Goal: Task Accomplishment & Management: Manage account settings

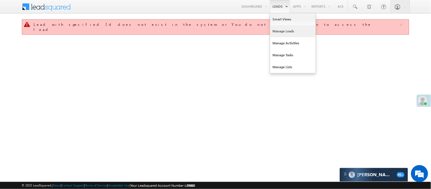
click at [283, 30] on link "Manage Leads" at bounding box center [292, 31] width 45 height 12
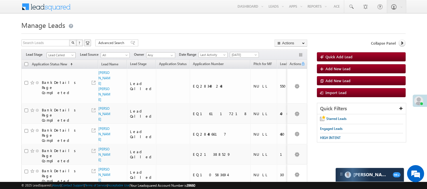
click at [60, 53] on span "Lead Called" at bounding box center [60, 55] width 27 height 5
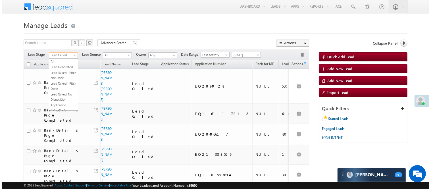
scroll to position [70, 0]
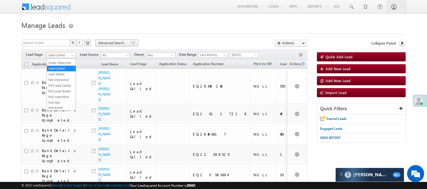
click at [117, 41] on span "Advanced Search" at bounding box center [112, 42] width 28 height 5
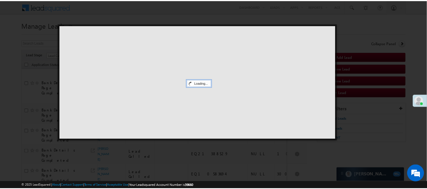
scroll to position [0, 0]
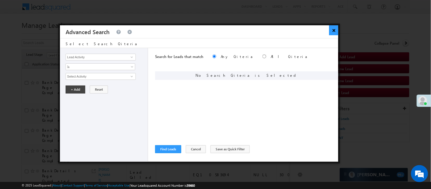
click at [333, 30] on button "×" at bounding box center [333, 30] width 9 height 10
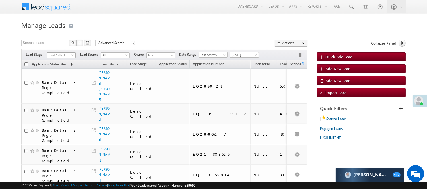
click at [53, 57] on span "Lead Called" at bounding box center [60, 55] width 27 height 5
click at [55, 70] on link "Lead Generated" at bounding box center [61, 67] width 29 height 5
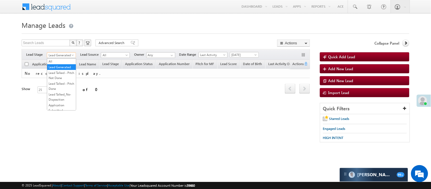
click at [54, 53] on span "Lead Generated" at bounding box center [60, 55] width 27 height 5
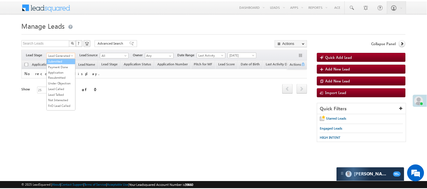
scroll to position [95, 0]
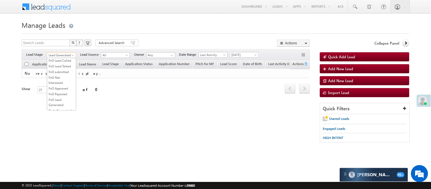
click at [62, 52] on link "Lead Talked" at bounding box center [61, 49] width 29 height 5
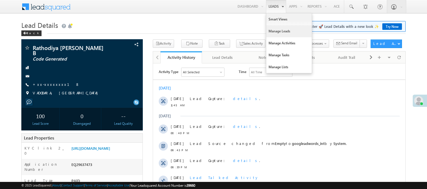
click at [282, 32] on link "Manage Leads" at bounding box center [288, 31] width 45 height 12
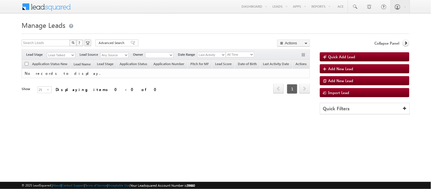
click at [58, 53] on select "Lead Talked" at bounding box center [61, 55] width 28 height 6
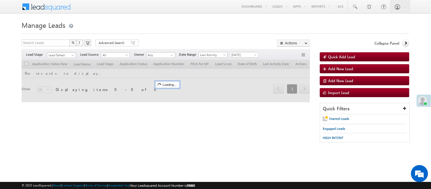
click at [68, 55] on span "Lead Talked" at bounding box center [60, 55] width 27 height 5
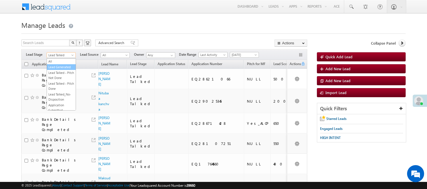
click at [57, 70] on link "Lead Generated" at bounding box center [61, 67] width 29 height 5
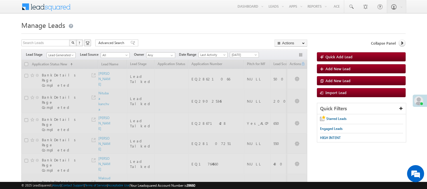
click at [190, 30] on div at bounding box center [213, 32] width 384 height 4
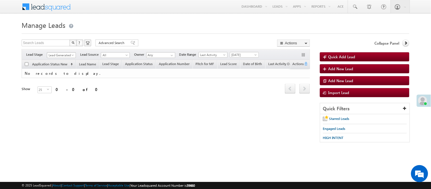
click at [66, 53] on span "Lead Generated" at bounding box center [60, 55] width 27 height 5
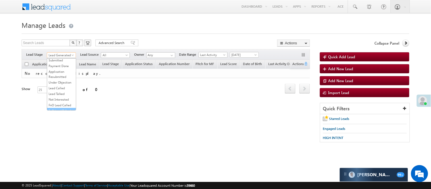
scroll to position [95, 0]
click at [63, 46] on link "Lead Called" at bounding box center [61, 43] width 29 height 5
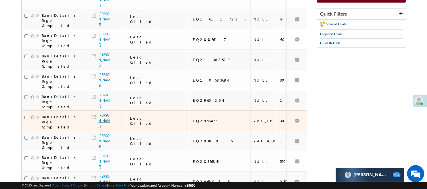
click at [102, 118] on link "Karthi Mohan" at bounding box center [104, 120] width 12 height 15
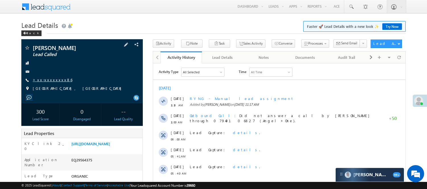
click at [46, 82] on span "+xx-xxxxxxxx86" at bounding box center [53, 80] width 40 height 6
click at [52, 77] on div "[PERSON_NAME] Lead Called +xx-xxxxxxxx86" at bounding box center [82, 69] width 116 height 49
click at [52, 80] on link "+xx-xxxxxxxx86" at bounding box center [53, 79] width 40 height 5
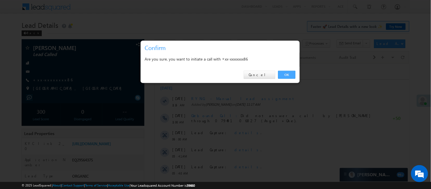
click at [287, 74] on link "OK" at bounding box center [286, 75] width 17 height 8
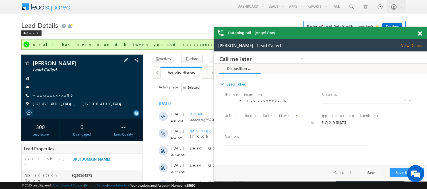
click at [52, 93] on link "+xx-xxxxxxxx86" at bounding box center [53, 95] width 40 height 5
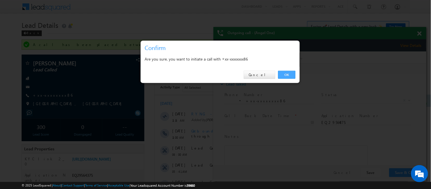
click at [290, 75] on link "OK" at bounding box center [286, 75] width 17 height 8
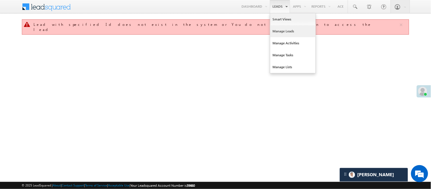
click at [282, 28] on link "Manage Leads" at bounding box center [292, 31] width 45 height 12
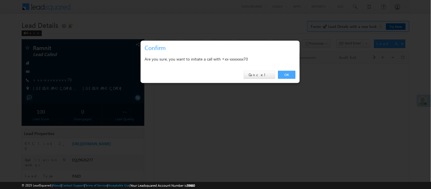
click at [283, 76] on link "OK" at bounding box center [286, 75] width 17 height 8
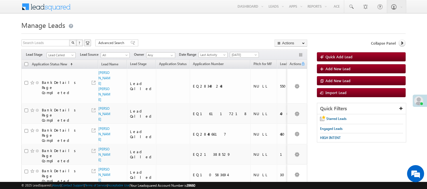
click at [68, 56] on span "Lead Called" at bounding box center [60, 55] width 27 height 5
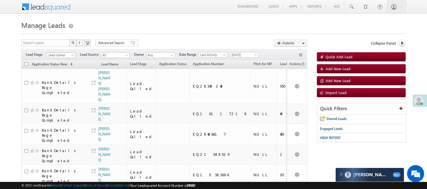
click at [66, 56] on span "Lead Called" at bounding box center [60, 55] width 27 height 5
click at [55, 94] on link "Code Generated" at bounding box center [61, 96] width 29 height 5
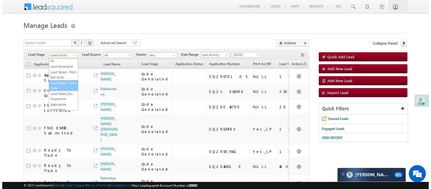
scroll to position [0, 0]
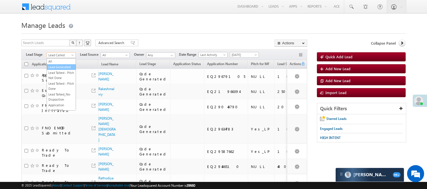
click at [63, 69] on link "Lead Generated" at bounding box center [61, 67] width 29 height 5
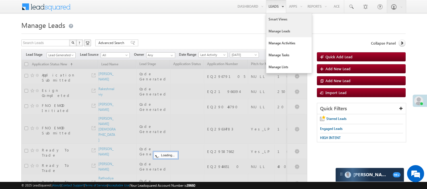
click at [278, 20] on link "Smart Views" at bounding box center [288, 19] width 45 height 12
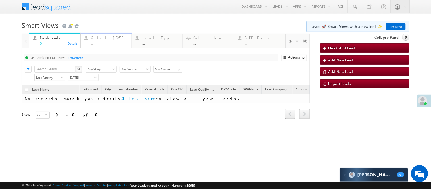
click at [100, 38] on div "Coded Today" at bounding box center [109, 38] width 37 height 5
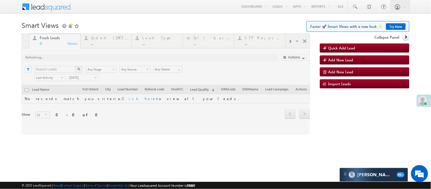
click at [117, 41] on div at bounding box center [166, 84] width 288 height 101
click at [117, 43] on div at bounding box center [166, 84] width 288 height 101
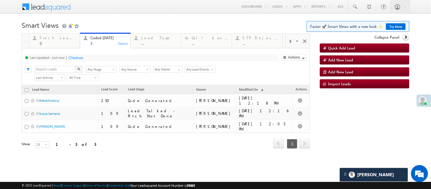
click at [140, 24] on h1 "Smart Views Getting Started Faster 🚀 Smart Views with a new look ✨ Try Now" at bounding box center [216, 24] width 388 height 11
click at [352, 7] on span at bounding box center [355, 7] width 6 height 6
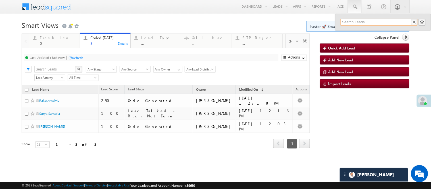
click at [365, 20] on input "text" at bounding box center [379, 22] width 77 height 7
drag, startPoint x: 362, startPoint y: 22, endPoint x: 310, endPoint y: 21, distance: 51.5
click at [310, 21] on body "Menu Nisha Anand Yadav Nisha .Yada v@ang elbro king. com" at bounding box center [215, 82] width 431 height 164
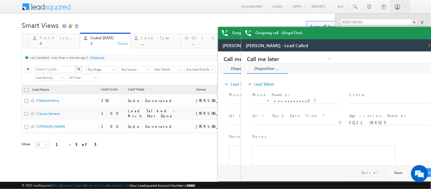
click at [423, 33] on div "Outgoing call - (Angel One)" at bounding box center [347, 33] width 213 height 12
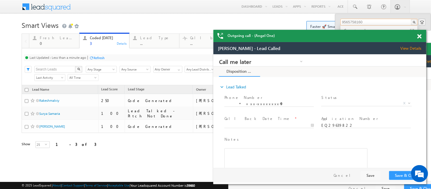
drag, startPoint x: 622, startPoint y: 90, endPoint x: 404, endPoint y: 47, distance: 221.9
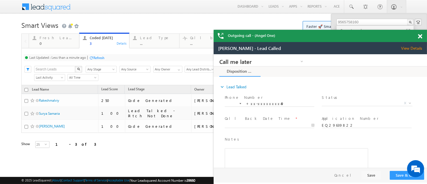
click at [418, 37] on span at bounding box center [420, 36] width 4 height 5
drag, startPoint x: 364, startPoint y: 55, endPoint x: 404, endPoint y: 61, distance: 40.1
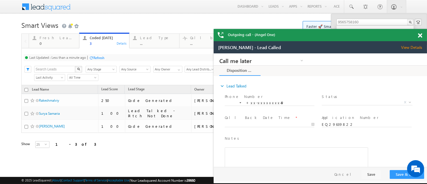
drag, startPoint x: 420, startPoint y: 35, endPoint x: 190, endPoint y: 68, distance: 231.9
click at [420, 35] on span at bounding box center [420, 35] width 4 height 5
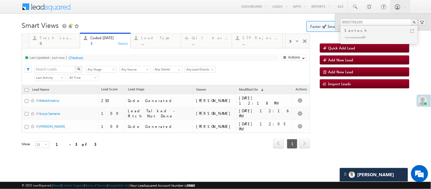
click at [172, 16] on body "Menu Nisha Anand Yadav Nisha .Yada v@ang elbro king. com" at bounding box center [215, 82] width 431 height 164
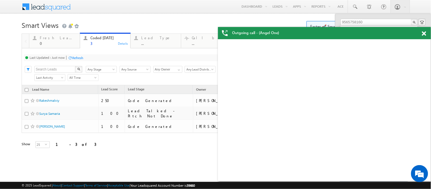
click at [422, 34] on span at bounding box center [424, 33] width 4 height 5
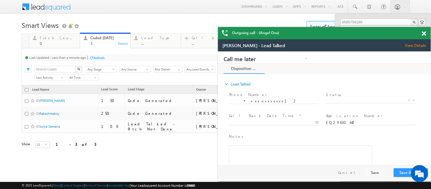
click at [422, 34] on span at bounding box center [424, 33] width 4 height 5
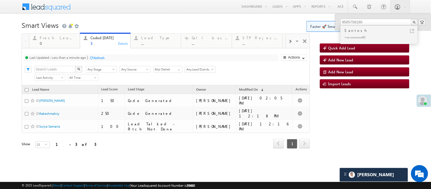
click at [149, 21] on h1 "Smart Views Getting Started Faster 🚀 Smart Views with a new look ✨ Try Now" at bounding box center [216, 24] width 388 height 11
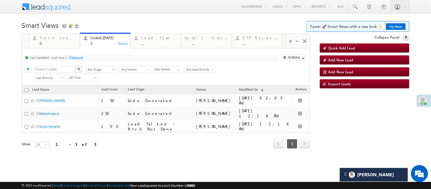
click at [167, 23] on h1 "Smart Views Getting Started Faster 🚀 Smart Views with a new look ✨ Try Now" at bounding box center [216, 24] width 388 height 11
click at [352, 8] on span at bounding box center [355, 7] width 6 height 6
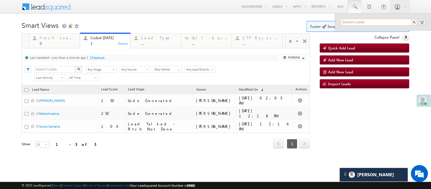
click at [364, 22] on input "text" at bounding box center [379, 22] width 77 height 7
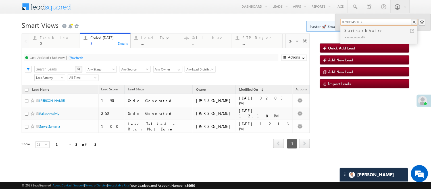
drag, startPoint x: 365, startPoint y: 23, endPoint x: 333, endPoint y: 21, distance: 32.7
click at [335, 21] on div "8793149187 Sarthakkhaire +xx-xxxxxxxx87" at bounding box center [383, 22] width 96 height 16
click at [367, 23] on input "8793149187" at bounding box center [379, 22] width 77 height 7
type input "8793149187"
click at [183, 18] on body "Menu Nisha Anand Yadav Nisha .Yada v@ang elbro king. com" at bounding box center [215, 82] width 431 height 164
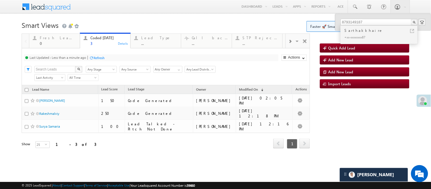
click at [184, 18] on body "Menu Nisha Anand Yadav Nisha .Yada v@ang elbro king. com" at bounding box center [215, 82] width 431 height 164
click at [185, 18] on body "Menu Nisha Anand Yadav Nisha .Yada v@ang elbro king. com" at bounding box center [215, 82] width 431 height 164
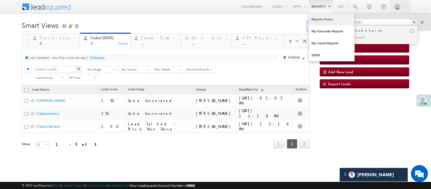
click at [314, 23] on link "Reports Home" at bounding box center [331, 19] width 45 height 12
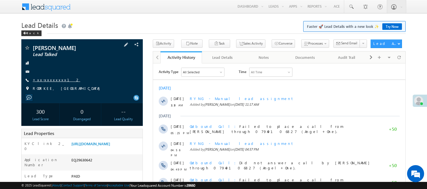
click at [45, 81] on link "+xx-xxxxxxxx12" at bounding box center [56, 79] width 47 height 5
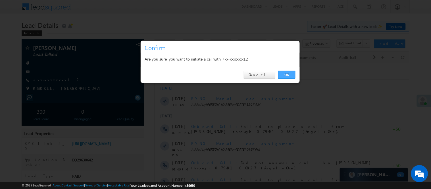
click at [287, 73] on link "OK" at bounding box center [286, 75] width 17 height 8
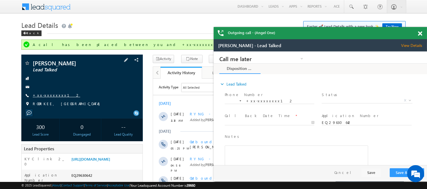
click at [43, 96] on link "+xx-xxxxxxxx12" at bounding box center [56, 95] width 47 height 5
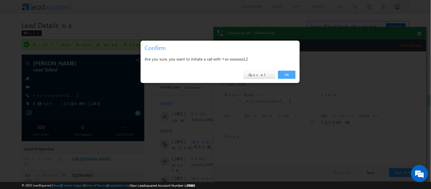
drag, startPoint x: 287, startPoint y: 74, endPoint x: 58, endPoint y: 11, distance: 237.0
click at [287, 74] on link "OK" at bounding box center [286, 75] width 17 height 8
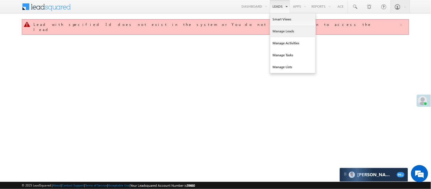
click at [278, 28] on link "Manage Leads" at bounding box center [292, 31] width 45 height 12
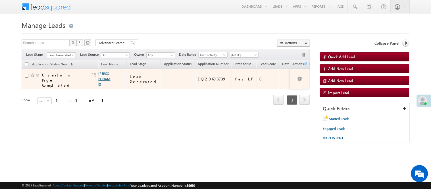
click at [101, 82] on link "[PERSON_NAME]" at bounding box center [105, 78] width 12 height 15
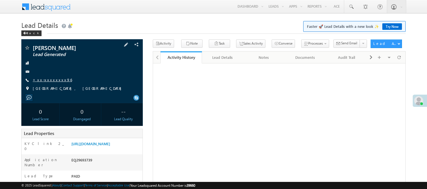
click at [53, 78] on link "+xx-xxxxxxxx96" at bounding box center [52, 79] width 39 height 5
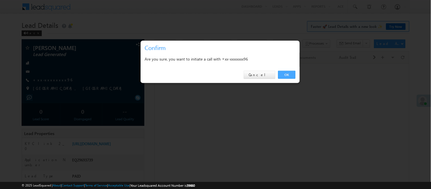
click at [289, 76] on link "OK" at bounding box center [286, 75] width 17 height 8
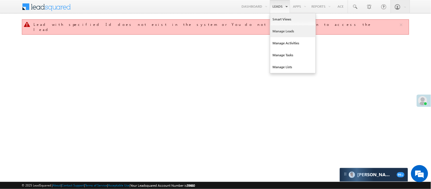
click at [288, 31] on link "Manage Leads" at bounding box center [292, 31] width 45 height 12
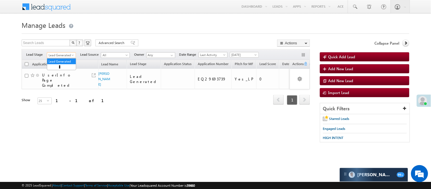
click at [66, 58] on span "Lead Generated" at bounding box center [60, 55] width 27 height 5
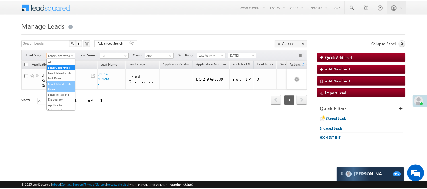
scroll to position [63, 0]
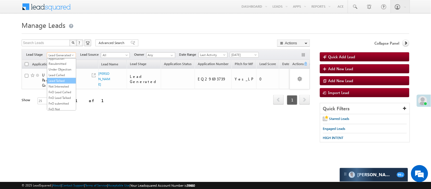
click at [63, 83] on link "Lead Talked" at bounding box center [61, 80] width 29 height 5
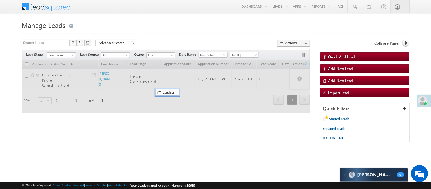
click at [170, 36] on form "Manage Leads Quick Add Lead Search Leads X ? 1 results found Advanced Search Ad…" at bounding box center [216, 83] width 388 height 129
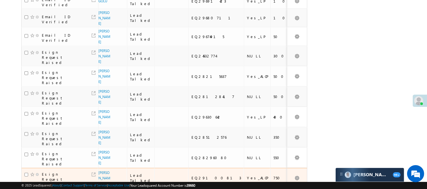
scroll to position [316, 0]
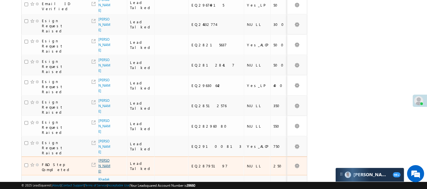
click at [105, 158] on link "Zameer ali" at bounding box center [104, 165] width 12 height 15
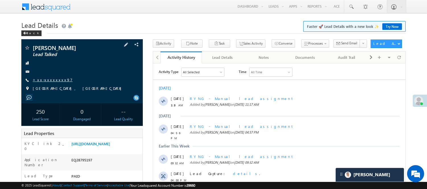
click at [48, 79] on link "+xx-xxxxxxxx97" at bounding box center [53, 79] width 40 height 5
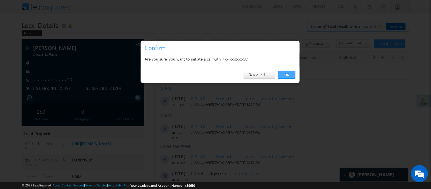
drag, startPoint x: 287, startPoint y: 72, endPoint x: 134, endPoint y: 9, distance: 165.9
click at [287, 72] on link "OK" at bounding box center [286, 75] width 17 height 8
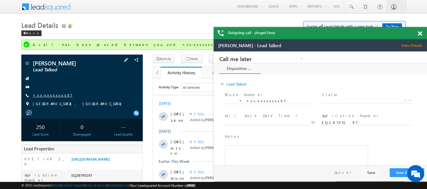
click at [52, 93] on link "+xx-xxxxxxxx97" at bounding box center [53, 95] width 40 height 5
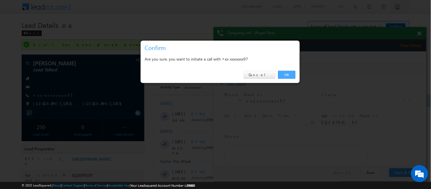
click at [288, 74] on link "OK" at bounding box center [286, 75] width 17 height 8
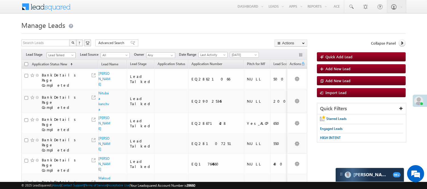
click at [69, 56] on span "Lead Talked" at bounding box center [60, 55] width 27 height 5
click at [64, 65] on link "Lead Called" at bounding box center [61, 62] width 29 height 5
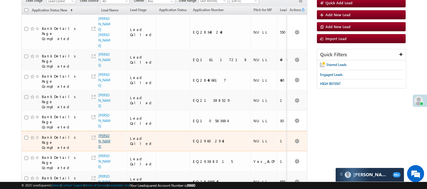
scroll to position [63, 0]
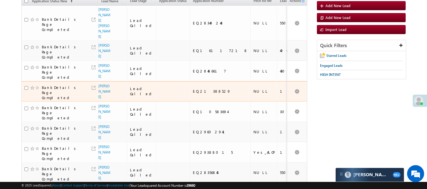
click at [103, 85] on span "[PERSON_NAME]" at bounding box center [104, 91] width 13 height 16
click at [103, 84] on link "Dharabai Kamaji Dikale" at bounding box center [104, 91] width 12 height 15
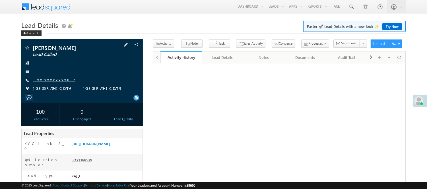
click at [47, 78] on link "+xx-xxxxxxxx07" at bounding box center [54, 79] width 43 height 5
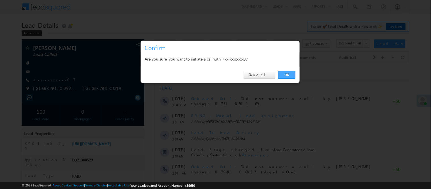
click at [285, 78] on link "OK" at bounding box center [286, 75] width 17 height 8
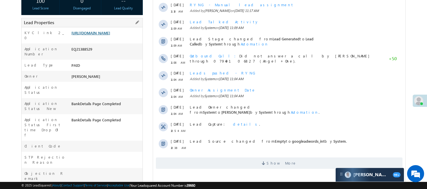
click at [98, 35] on link "https://angelbroking1-pk3em7sa.customui-test.leadsquared.com?leadId=6ff3af17-ec…" at bounding box center [90, 32] width 39 height 5
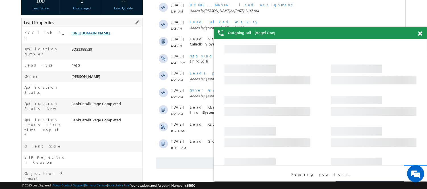
click at [107, 33] on link "https://angelbroking1-pk3em7sa.customui-test.leadsquared.com?leadId=6ff3af17-ec…" at bounding box center [90, 32] width 39 height 5
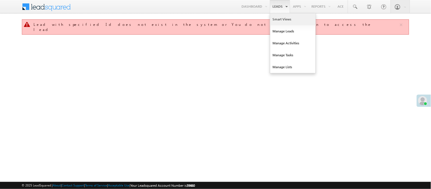
drag, startPoint x: 0, startPoint y: 0, endPoint x: 277, endPoint y: 20, distance: 278.1
click at [277, 20] on link "Smart Views" at bounding box center [292, 19] width 45 height 12
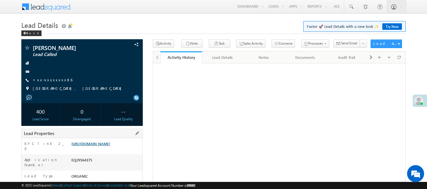
click at [99, 146] on link "https://angelbroking1-pk3em7sa.customui-test.leadsquared.com?leadId=f9dafa95-84…" at bounding box center [90, 143] width 39 height 5
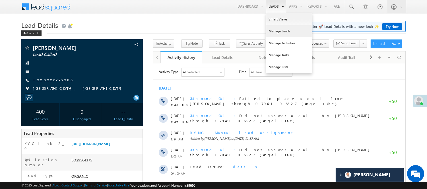
click at [280, 32] on link "Manage Leads" at bounding box center [288, 31] width 45 height 12
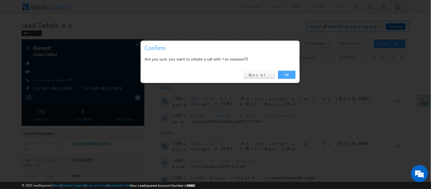
click at [291, 72] on link "OK" at bounding box center [286, 75] width 17 height 8
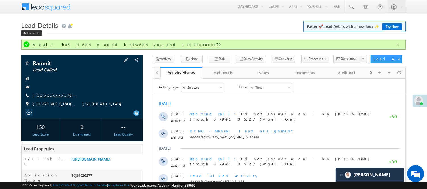
click at [50, 96] on link "+xx-xxxxxxxx70" at bounding box center [54, 95] width 43 height 5
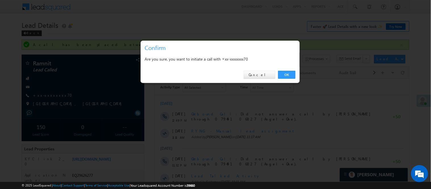
drag, startPoint x: 288, startPoint y: 71, endPoint x: 209, endPoint y: 1, distance: 106.3
click at [288, 71] on link "OK" at bounding box center [286, 75] width 17 height 8
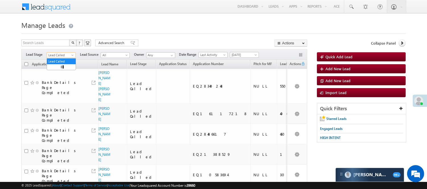
click at [62, 53] on span "Lead Called" at bounding box center [60, 55] width 27 height 5
click at [59, 69] on link "Lead Generated" at bounding box center [61, 67] width 29 height 5
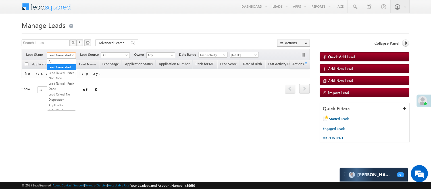
click at [71, 56] on span at bounding box center [73, 56] width 5 height 5
click at [240, 55] on span "[DATE]" at bounding box center [243, 54] width 27 height 5
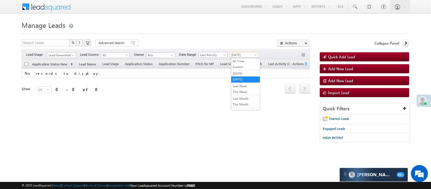
click at [240, 58] on ul "All Time Custom Yesterday Today Last Week This Week Last Month This Month Last …" at bounding box center [245, 84] width 29 height 52
click at [246, 76] on link "[DATE]" at bounding box center [245, 73] width 29 height 5
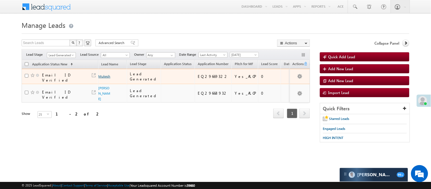
click at [101, 74] on link "Mukesh" at bounding box center [105, 76] width 12 height 4
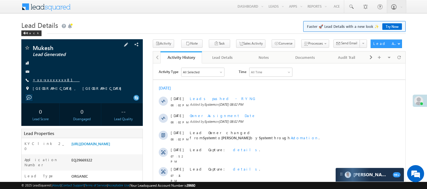
click at [49, 78] on link "+xx-xxxxxxxx81" at bounding box center [56, 79] width 47 height 5
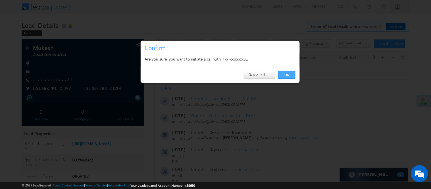
click at [292, 75] on link "OK" at bounding box center [286, 75] width 17 height 8
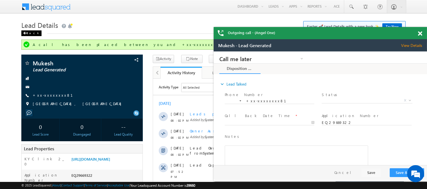
click at [29, 34] on div "Back" at bounding box center [31, 33] width 20 height 6
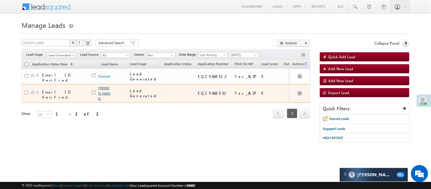
click at [102, 90] on link "[PERSON_NAME]" at bounding box center [105, 93] width 12 height 15
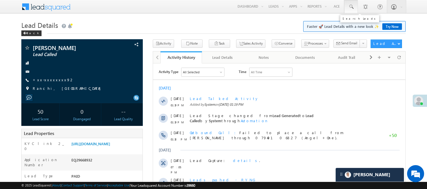
click at [350, 4] on span at bounding box center [351, 7] width 6 height 6
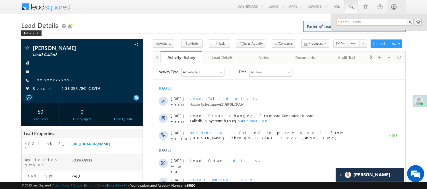
click at [356, 21] on input "text" at bounding box center [374, 22] width 77 height 7
paste input "9572129449"
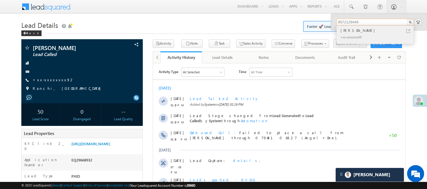
type input "9572129449"
click at [350, 35] on div "+xx-xxxxxxxx49" at bounding box center [377, 37] width 76 height 7
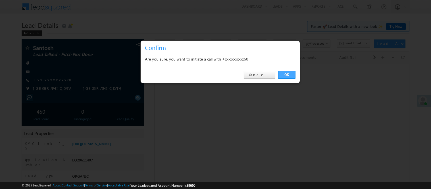
click at [288, 75] on link "OK" at bounding box center [286, 75] width 17 height 8
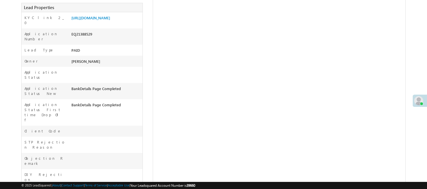
scroll to position [32, 0]
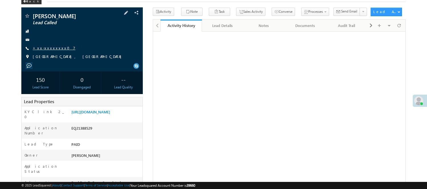
click at [51, 48] on link "+xx-xxxxxxxx07" at bounding box center [54, 47] width 43 height 5
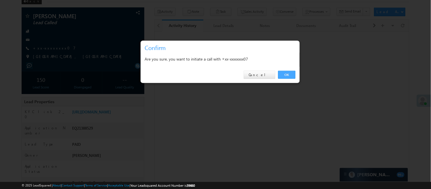
click at [296, 74] on div "OK Cancel" at bounding box center [220, 75] width 159 height 16
click at [291, 77] on link "OK" at bounding box center [286, 75] width 17 height 8
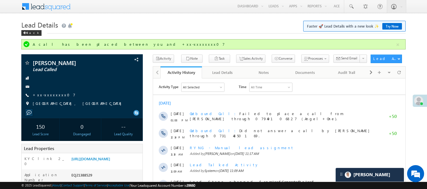
scroll to position [0, 0]
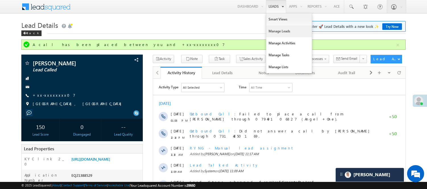
click at [279, 30] on link "Manage Leads" at bounding box center [288, 31] width 45 height 12
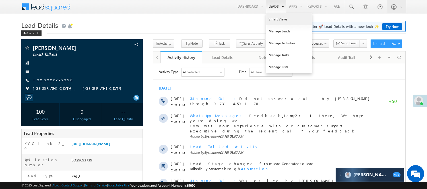
click at [274, 16] on link "Smart Views" at bounding box center [288, 19] width 45 height 12
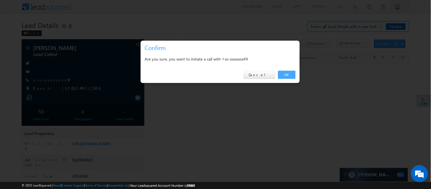
click at [286, 74] on link "OK" at bounding box center [286, 75] width 17 height 8
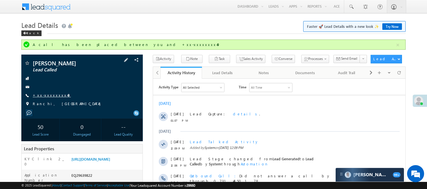
click at [52, 95] on link "+xx-xxxxxxxx49" at bounding box center [52, 95] width 38 height 5
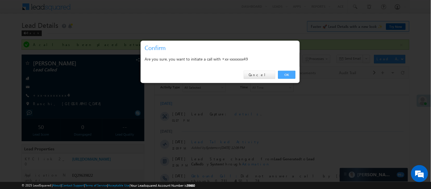
click at [289, 74] on link "OK" at bounding box center [286, 75] width 17 height 8
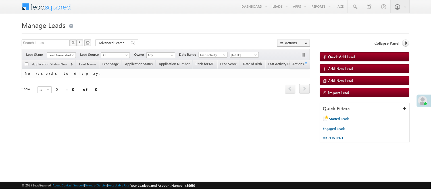
click at [243, 52] on span "[DATE]" at bounding box center [243, 54] width 27 height 5
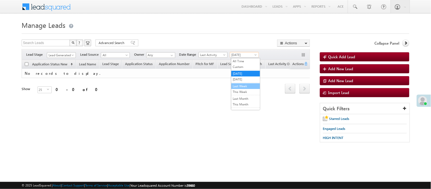
click at [234, 83] on li "Last Week" at bounding box center [245, 86] width 29 height 6
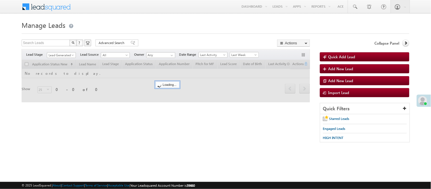
click at [234, 83] on div at bounding box center [166, 81] width 288 height 42
click at [241, 52] on span "Last Week" at bounding box center [243, 54] width 27 height 5
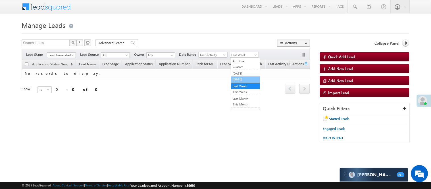
click at [239, 79] on link "[DATE]" at bounding box center [245, 79] width 29 height 5
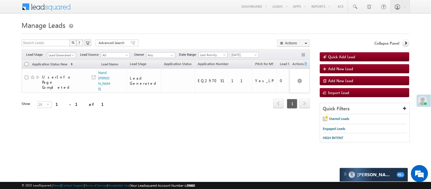
click at [64, 57] on span "Lead Generated" at bounding box center [60, 55] width 27 height 5
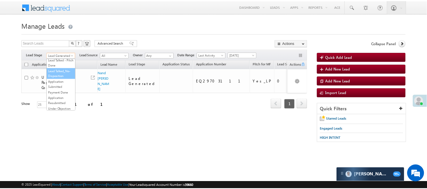
scroll to position [63, 0]
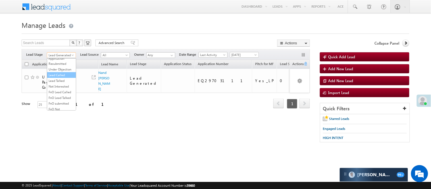
click at [61, 78] on link "Lead Called" at bounding box center [61, 74] width 29 height 5
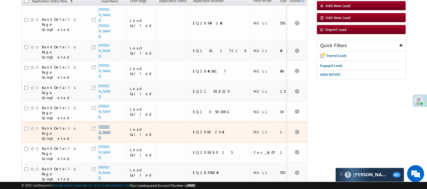
click at [101, 124] on link "[PERSON_NAME]" at bounding box center [104, 131] width 12 height 15
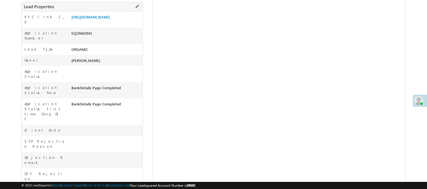
scroll to position [127, 0]
click at [102, 19] on link "[URL][DOMAIN_NAME]" at bounding box center [90, 16] width 39 height 5
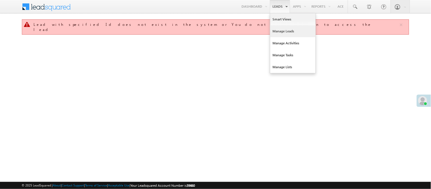
click at [288, 32] on link "Manage Leads" at bounding box center [292, 31] width 45 height 12
click at [283, 30] on link "Manage Leads" at bounding box center [292, 31] width 45 height 12
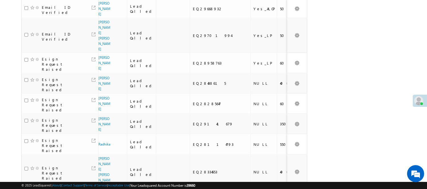
scroll to position [439, 0]
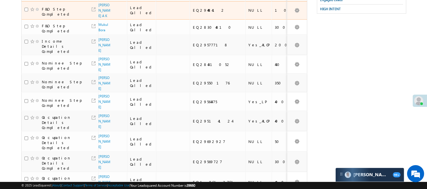
scroll to position [84, 0]
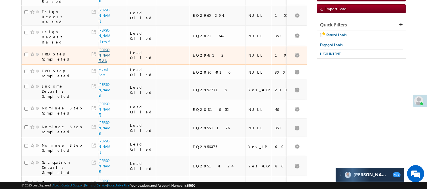
click at [102, 49] on link "Rajeesh A K" at bounding box center [104, 55] width 12 height 15
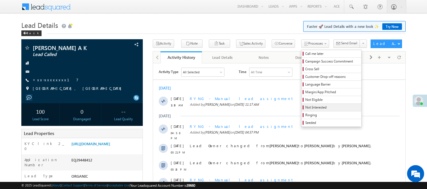
click at [309, 107] on span "Not Interested" at bounding box center [332, 107] width 54 height 5
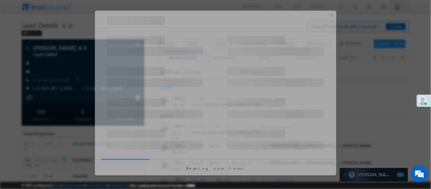
click at [335, 13] on button "×" at bounding box center [331, 16] width 9 height 10
click at [333, 18] on div "× Preparing your form..." at bounding box center [216, 93] width 242 height 165
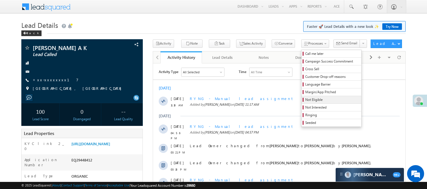
click at [305, 100] on span "Not Eligible" at bounding box center [332, 99] width 54 height 5
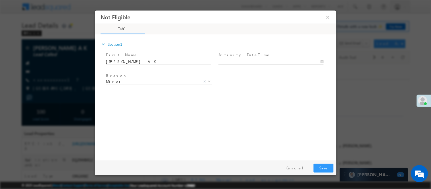
click at [260, 60] on body "Not Eligible ×" at bounding box center [216, 84] width 242 height 148
type input "09/28/25 1:48 PM"
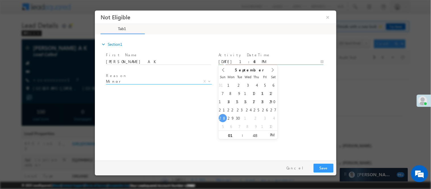
click at [145, 80] on span "Minor" at bounding box center [152, 80] width 92 height 5
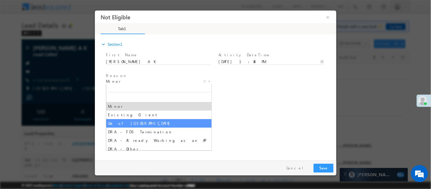
select select "Out of India"
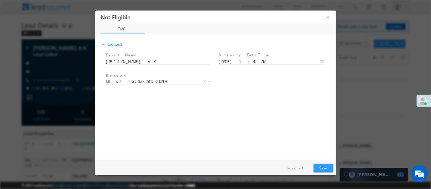
click at [250, 107] on div "expand_more Section1 First Name *" at bounding box center [216, 96] width 239 height 123
click at [325, 165] on button "Save" at bounding box center [324, 167] width 20 height 9
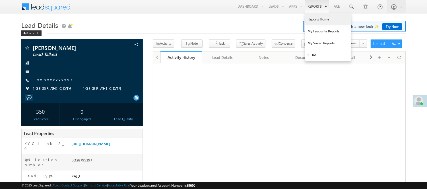
click at [317, 21] on link "Reports Home" at bounding box center [327, 19] width 45 height 12
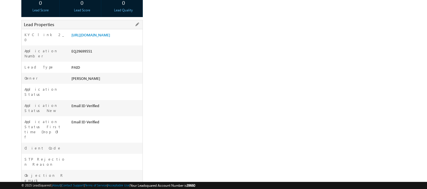
scroll to position [95, 0]
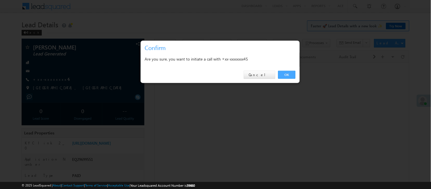
click at [282, 72] on link "OK" at bounding box center [286, 75] width 17 height 8
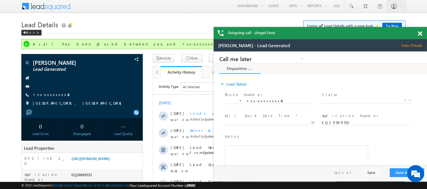
scroll to position [0, 0]
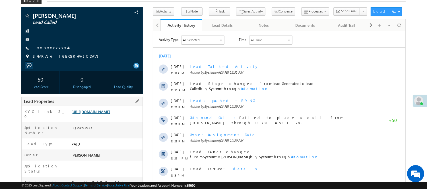
click at [101, 113] on link "[URL][DOMAIN_NAME]" at bounding box center [90, 111] width 39 height 5
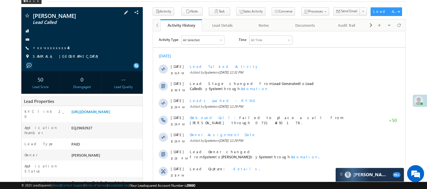
click at [51, 44] on div "[PERSON_NAME] Lead Called +xx-xxxxxxxx48" at bounding box center [82, 37] width 116 height 49
click at [51, 45] on div "[PERSON_NAME] Lead Called +xx-xxxxxxxx48" at bounding box center [82, 37] width 116 height 49
click at [53, 47] on link "+xx-xxxxxxxx48" at bounding box center [52, 47] width 38 height 5
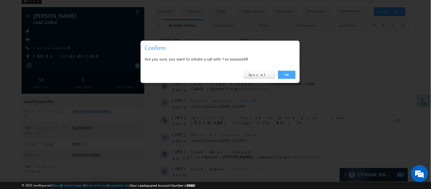
click at [281, 76] on link "OK" at bounding box center [286, 75] width 17 height 8
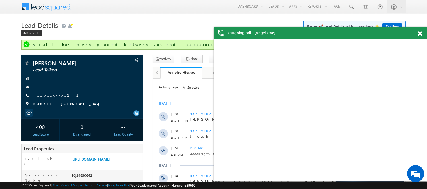
click at [417, 34] on div "Outgoing call - (Angel One)" at bounding box center [319, 33] width 213 height 12
click at [419, 33] on span at bounding box center [420, 33] width 4 height 5
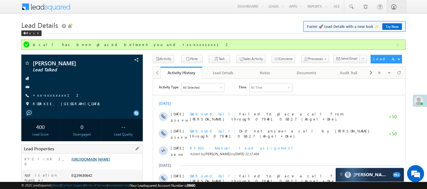
click at [90, 157] on link "https://angelbroking1-pk3em7sa.customui-test.leadsquared.com?leadId=b35aaafb-a0…" at bounding box center [90, 159] width 39 height 5
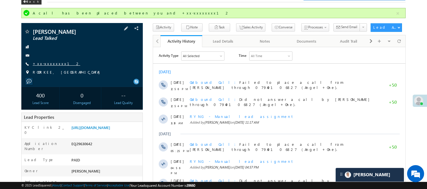
click at [50, 63] on link "+xx-xxxxxxxx12" at bounding box center [56, 63] width 47 height 5
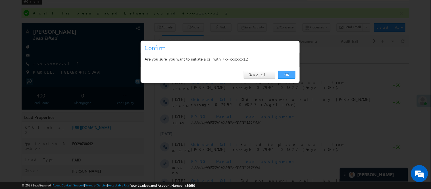
click at [283, 72] on link "OK" at bounding box center [286, 75] width 17 height 8
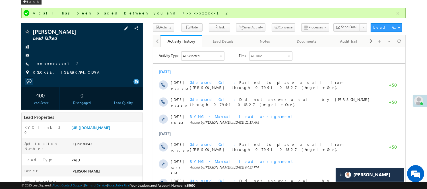
click at [46, 69] on div "Bikash Lead Talked +xx-xxxxxxxx12" at bounding box center [82, 53] width 116 height 49
click at [49, 67] on span "+xx-xxxxxxxx12" at bounding box center [56, 64] width 47 height 6
click at [50, 67] on span "+xx-xxxxxxxx12" at bounding box center [56, 64] width 47 height 6
click at [51, 64] on link "+xx-xxxxxxxx12" at bounding box center [56, 63] width 47 height 5
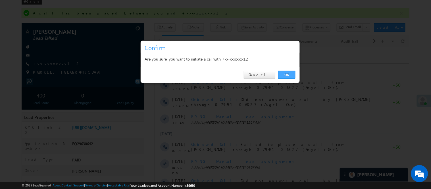
click at [284, 74] on link "OK" at bounding box center [286, 75] width 17 height 8
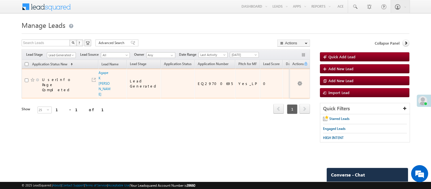
click at [61, 52] on link "Lead Generated" at bounding box center [61, 55] width 29 height 6
click at [61, 56] on span "Lead Generated" at bounding box center [60, 55] width 27 height 5
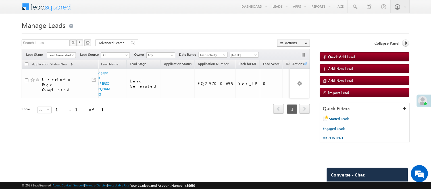
click at [60, 55] on span "Lead Generated" at bounding box center [60, 55] width 27 height 5
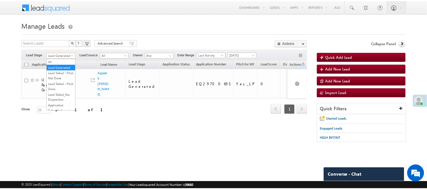
scroll to position [141, 0]
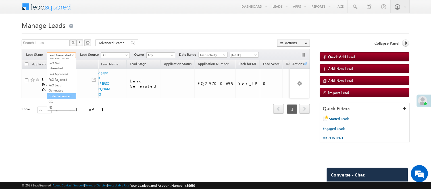
click at [64, 97] on link "Code Generated" at bounding box center [61, 96] width 29 height 5
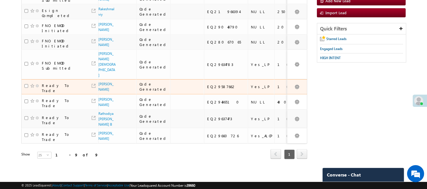
scroll to position [93, 0]
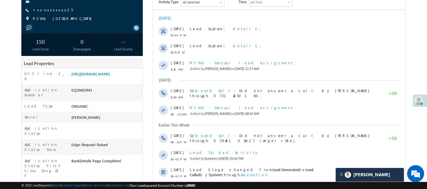
scroll to position [63, 0]
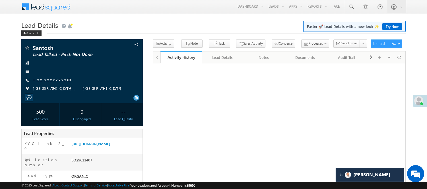
scroll to position [63, 0]
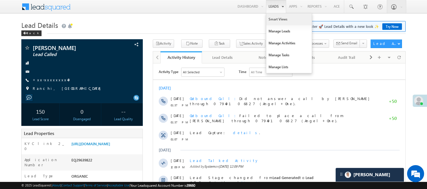
click at [271, 19] on link "Smart Views" at bounding box center [288, 19] width 45 height 12
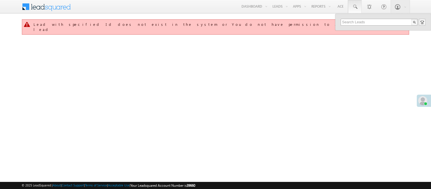
click at [367, 21] on input "text" at bounding box center [379, 22] width 77 height 7
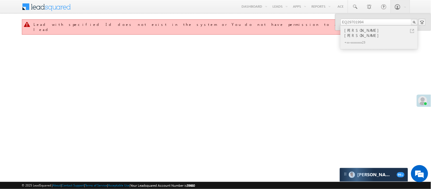
type input "EQ29701994"
click at [356, 33] on div "[PERSON_NAME] [PERSON_NAME]" at bounding box center [382, 32] width 76 height 11
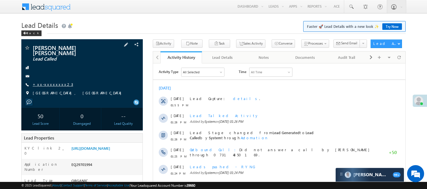
click at [46, 82] on link "+xx-xxxxxxxx23" at bounding box center [53, 84] width 40 height 5
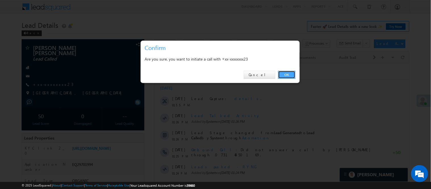
click at [285, 72] on link "OK" at bounding box center [286, 75] width 17 height 8
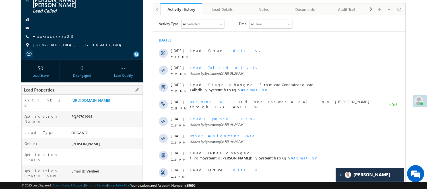
scroll to position [158, 0]
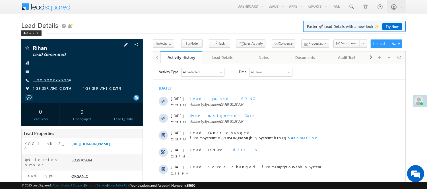
click at [38, 78] on link "+xx-xxxxxxxx54" at bounding box center [51, 79] width 37 height 5
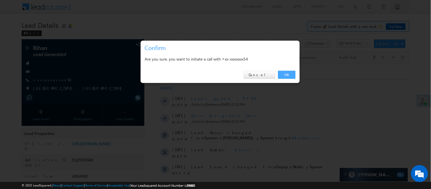
click at [288, 75] on link "OK" at bounding box center [286, 75] width 17 height 8
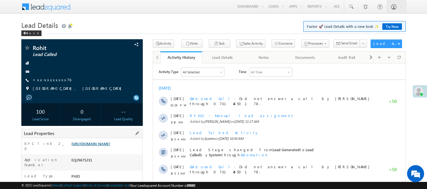
click at [101, 146] on link "[URL][DOMAIN_NAME]" at bounding box center [90, 143] width 39 height 5
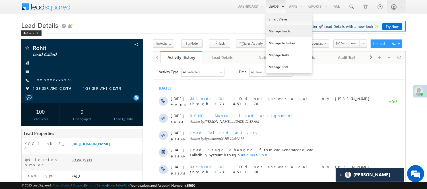
click at [285, 32] on link "Manage Leads" at bounding box center [288, 31] width 45 height 12
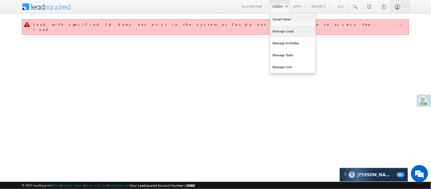
click at [285, 33] on link "Manage Leads" at bounding box center [292, 31] width 45 height 12
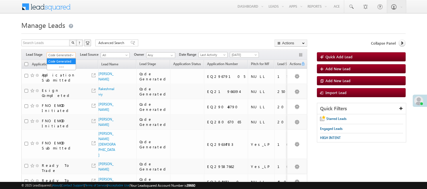
click at [57, 55] on span "Code Generated" at bounding box center [60, 55] width 27 height 5
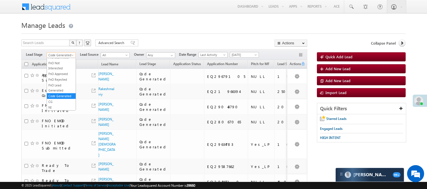
scroll to position [46, 0]
click at [61, 89] on link "Under Objection" at bounding box center [61, 86] width 29 height 5
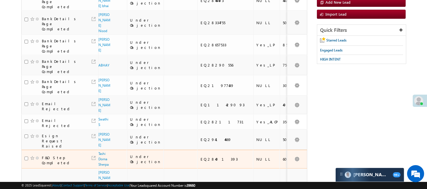
scroll to position [158, 0]
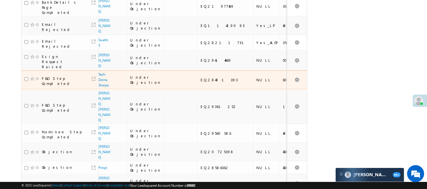
click at [101, 72] on span "Tashi Doma Sherpa" at bounding box center [104, 80] width 13 height 16
click at [101, 72] on link "Tashi Doma Sherpa" at bounding box center [103, 79] width 10 height 15
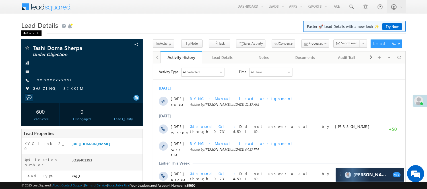
click at [30, 30] on div "Back" at bounding box center [31, 33] width 20 height 6
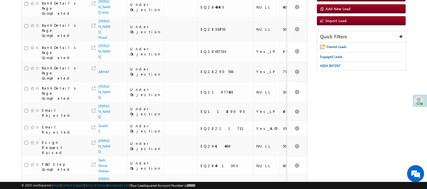
scroll to position [158, 0]
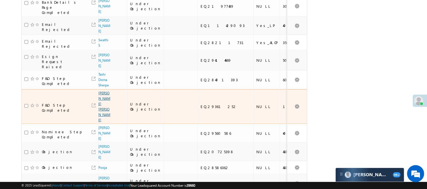
click at [103, 91] on link "[PERSON_NAME] [PERSON_NAME]" at bounding box center [104, 106] width 12 height 31
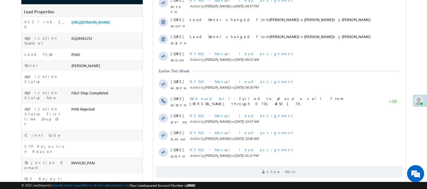
scroll to position [32, 0]
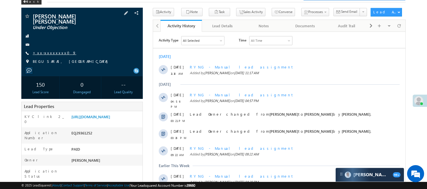
click at [42, 50] on link "+xx-xxxxxxxx09" at bounding box center [54, 52] width 43 height 5
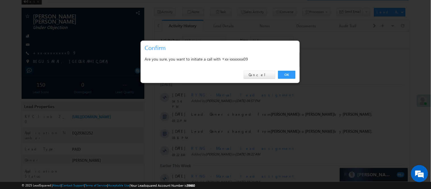
click at [292, 80] on div "OK Cancel" at bounding box center [220, 75] width 159 height 16
click at [290, 76] on link "OK" at bounding box center [286, 75] width 17 height 8
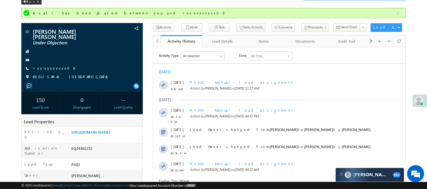
scroll to position [0, 0]
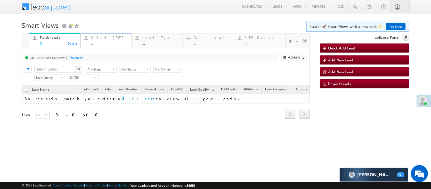
click at [104, 44] on div "..." at bounding box center [109, 43] width 37 height 4
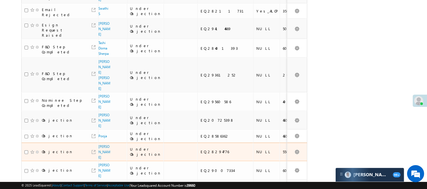
scroll to position [249, 0]
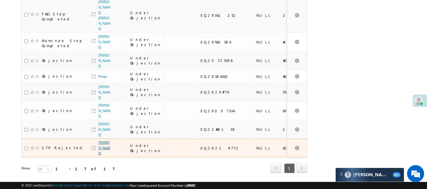
click at [101, 140] on link "[PERSON_NAME]" at bounding box center [104, 147] width 12 height 15
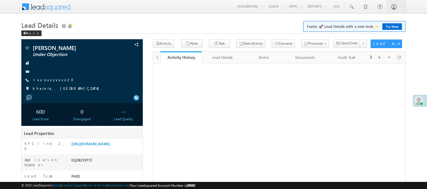
click at [55, 80] on link "+xx-xxxxxxxx20" at bounding box center [55, 79] width 44 height 5
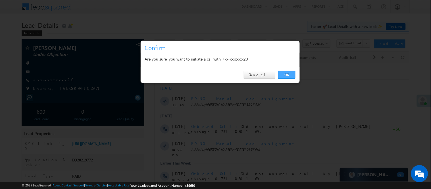
click at [282, 72] on link "OK" at bounding box center [286, 75] width 17 height 8
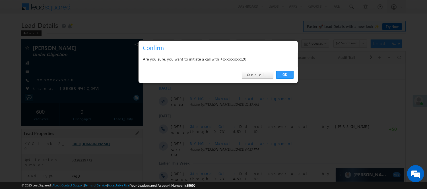
click at [110, 146] on link "https://angelbroking1-pk3em7sa.customui-test.leadsquared.com?leadId=5dbbbbf8-b5…" at bounding box center [90, 143] width 39 height 5
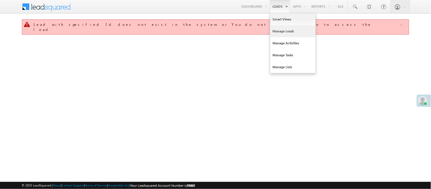
click at [288, 32] on link "Manage Leads" at bounding box center [292, 31] width 45 height 12
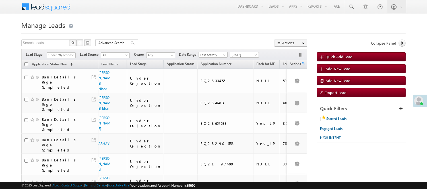
click at [61, 53] on span "Under Objection" at bounding box center [60, 55] width 27 height 5
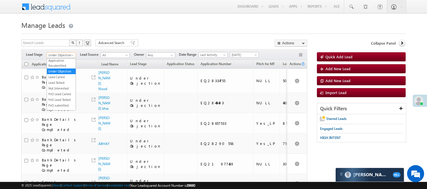
scroll to position [141, 0]
click at [60, 95] on link "Code Generated" at bounding box center [61, 96] width 29 height 5
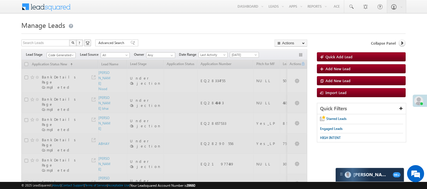
click at [179, 41] on div "Search Leads X ? 17 results found Advanced Search Advanced Search Advanced sear…" at bounding box center [164, 44] width 286 height 8
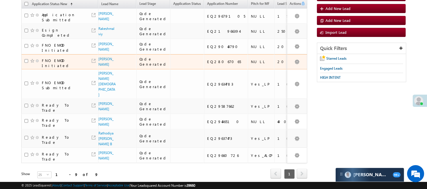
scroll to position [0, 0]
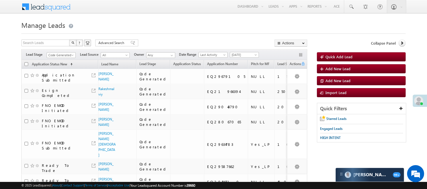
click at [58, 54] on span "Code Generated" at bounding box center [60, 55] width 27 height 5
click at [62, 69] on link "Lead Generated" at bounding box center [61, 67] width 29 height 5
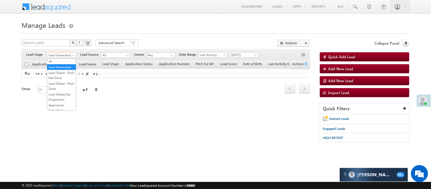
click at [55, 57] on span "Lead Generated" at bounding box center [60, 55] width 27 height 5
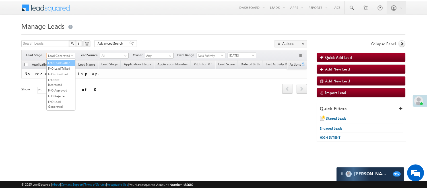
scroll to position [95, 0]
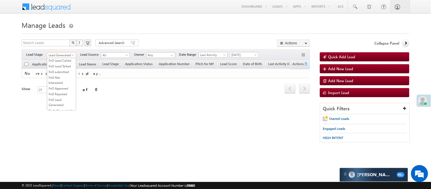
click at [62, 52] on link "Lead Talked" at bounding box center [61, 49] width 29 height 5
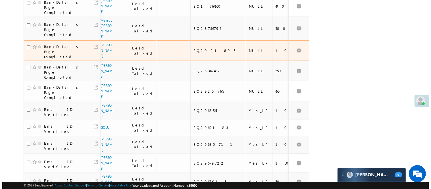
scroll to position [0, 0]
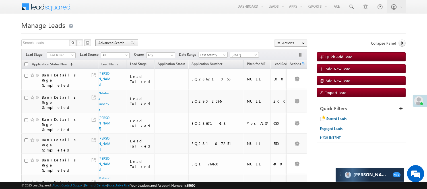
click at [130, 42] on span at bounding box center [132, 43] width 5 height 4
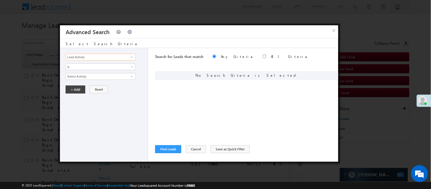
click at [104, 57] on input "Lead Activity" at bounding box center [101, 57] width 70 height 7
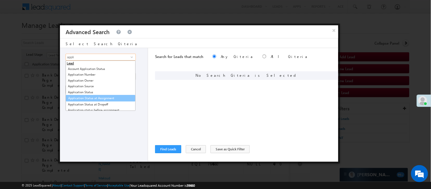
scroll to position [32, 0]
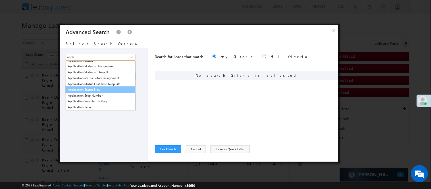
click at [87, 90] on link "Application Status New" at bounding box center [101, 89] width 70 height 7
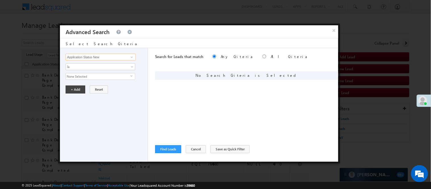
type input "Application Status New"
click at [92, 74] on span "None Selected" at bounding box center [98, 76] width 65 height 6
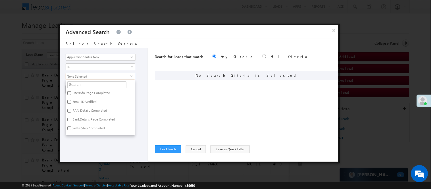
scroll to position [63, 0]
click at [76, 110] on label "G&M Details Completed" at bounding box center [90, 110] width 48 height 9
click at [71, 110] on input "G&M Details Completed" at bounding box center [69, 109] width 4 height 4
checkbox input "true"
click at [76, 101] on label "Occupation Details Completed" at bounding box center [95, 101] width 58 height 9
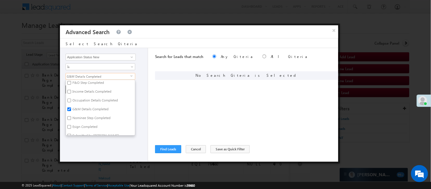
click at [71, 101] on input "Occupation Details Completed" at bounding box center [69, 101] width 4 height 4
checkbox input "true"
click at [76, 91] on label "Income Details Completed" at bounding box center [91, 92] width 51 height 9
click at [71, 91] on input "Income Details Completed" at bounding box center [69, 92] width 4 height 4
checkbox input "true"
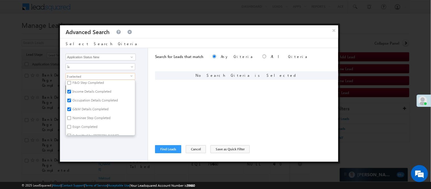
click at [76, 82] on label "F&O Step Completed" at bounding box center [88, 83] width 44 height 9
click at [71, 82] on input "F&O Step Completed" at bounding box center [69, 83] width 4 height 4
checkbox input "true"
click at [72, 119] on label "Nominee Step Completed" at bounding box center [91, 119] width 50 height 9
click at [71, 119] on input "Nominee Step Completed" at bounding box center [69, 118] width 4 height 4
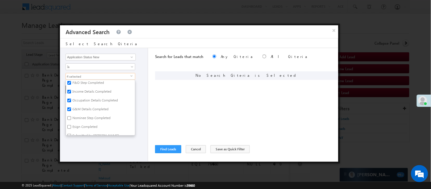
checkbox input "true"
drag, startPoint x: 74, startPoint y: 128, endPoint x: 75, endPoint y: 124, distance: 3.7
click at [74, 128] on label "Selfie Step Completed" at bounding box center [88, 129] width 45 height 9
click at [71, 128] on input "Selfie Step Completed" at bounding box center [69, 128] width 4 height 4
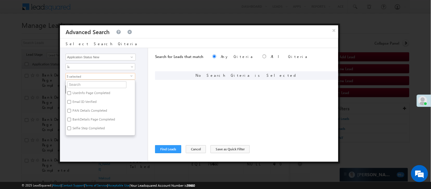
checkbox input "true"
click at [75, 121] on label "BankDetails Page Completed" at bounding box center [93, 120] width 55 height 9
click at [71, 121] on input "BankDetails Page Completed" at bounding box center [69, 120] width 4 height 4
checkbox input "true"
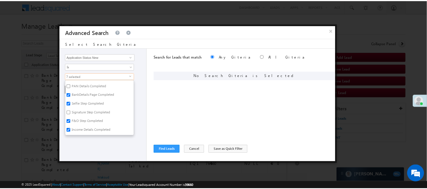
scroll to position [32, 0]
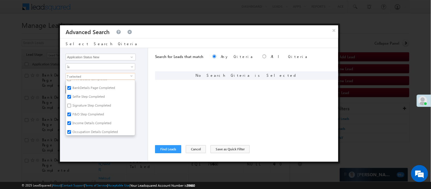
click at [78, 110] on label "Signature Step Completed" at bounding box center [91, 106] width 51 height 9
click at [71, 107] on input "Signature Step Completed" at bounding box center [69, 106] width 4 height 4
checkbox input "true"
click at [98, 142] on div "Lead Activity Task Sales Group Prospect Id WA Last Message Timestamp 4th Day Di…" at bounding box center [104, 105] width 88 height 114
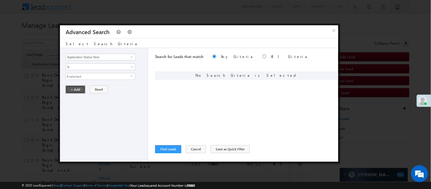
click at [78, 87] on button "+ Add" at bounding box center [76, 90] width 20 height 8
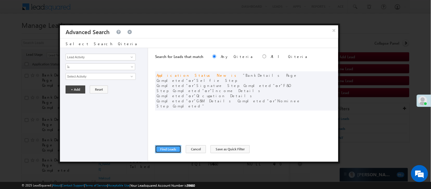
click at [175, 150] on button "Find Leads" at bounding box center [168, 149] width 26 height 8
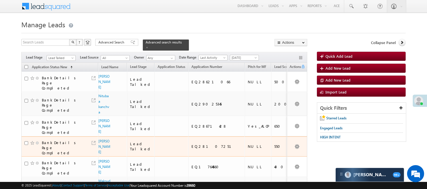
scroll to position [0, 0]
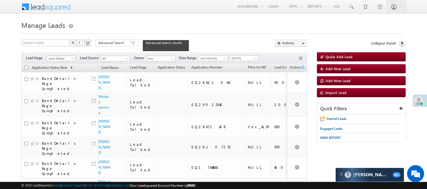
drag, startPoint x: 67, startPoint y: 52, endPoint x: 62, endPoint y: 65, distance: 13.2
click at [67, 56] on link "Lead Talked" at bounding box center [61, 59] width 29 height 6
click at [61, 70] on link "Lead Generated" at bounding box center [61, 67] width 29 height 5
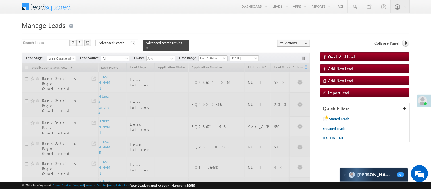
click at [69, 56] on span "Lead Generated" at bounding box center [60, 58] width 27 height 5
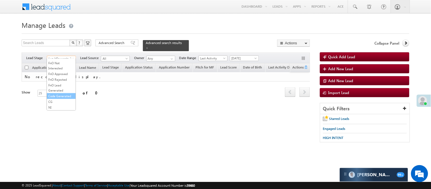
scroll to position [141, 0]
click at [56, 94] on link "Code Generated" at bounding box center [61, 96] width 29 height 5
click at [68, 56] on span "Code Generated" at bounding box center [60, 58] width 27 height 5
click at [63, 70] on link "Lead Generated" at bounding box center [61, 67] width 29 height 5
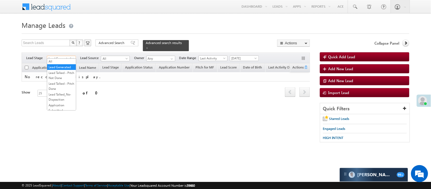
click at [67, 56] on span "Lead Generated" at bounding box center [60, 58] width 27 height 5
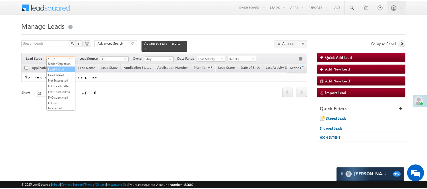
scroll to position [63, 0]
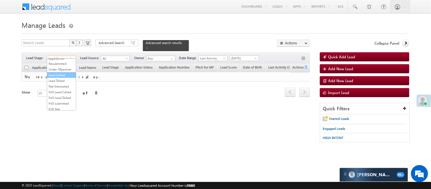
click at [62, 78] on link "Lead Called" at bounding box center [61, 74] width 29 height 5
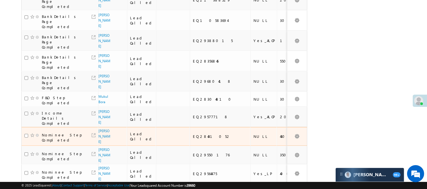
scroll to position [284, 0]
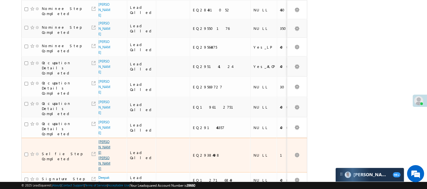
click at [104, 140] on link "Ashish Ashokkumar Pal" at bounding box center [104, 155] width 12 height 31
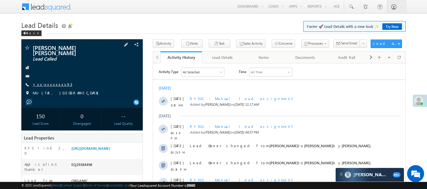
click at [55, 76] on div "[PERSON_NAME] [PERSON_NAME] Lead Called +xx-xxxxxxxx93" at bounding box center [82, 72] width 116 height 54
click at [54, 82] on link "+xx-xxxxxxxx93" at bounding box center [53, 84] width 40 height 5
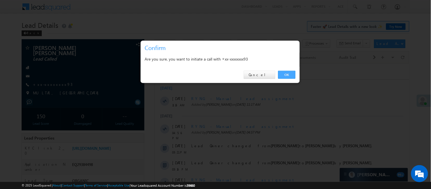
click at [286, 74] on link "OK" at bounding box center [286, 75] width 17 height 8
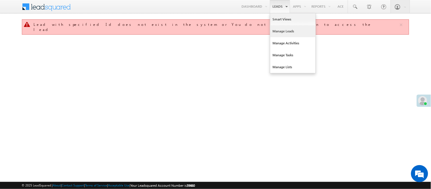
click at [279, 30] on link "Manage Leads" at bounding box center [292, 31] width 45 height 12
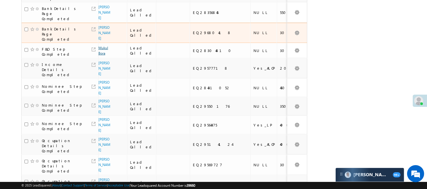
scroll to position [175, 0]
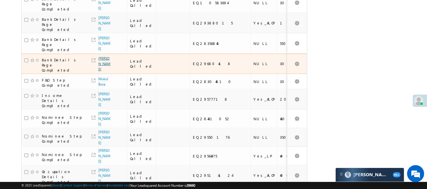
click at [106, 58] on link "TANMAY SUDHAKAR PATIL" at bounding box center [104, 63] width 12 height 15
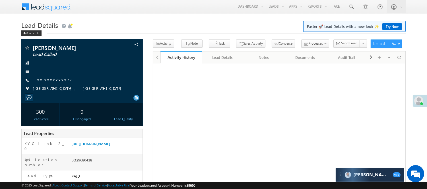
scroll to position [231, 0]
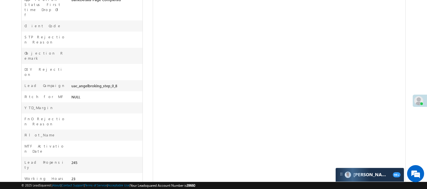
click at [40, 113] on div "FnO Rejection Reason" at bounding box center [82, 121] width 121 height 16
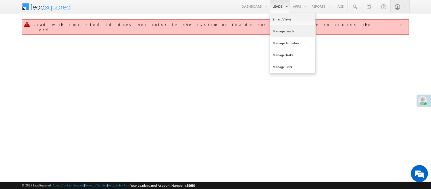
click at [284, 31] on link "Manage Leads" at bounding box center [292, 31] width 45 height 12
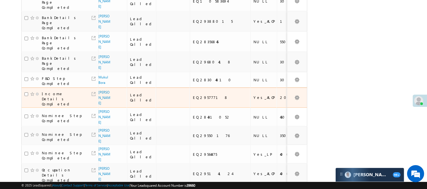
scroll to position [189, 0]
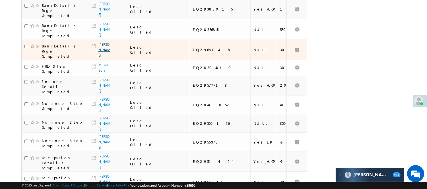
click at [101, 53] on link "TANMAY SUDHAKAR PATIL" at bounding box center [104, 49] width 12 height 15
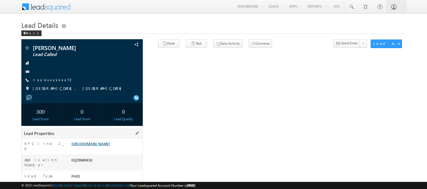
click at [110, 146] on link "https://angelbroking1-pk3em7sa.customui-test.leadsquared.com?leadId=eb30e403-19…" at bounding box center [90, 143] width 39 height 5
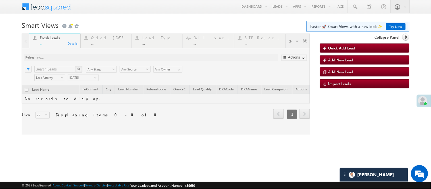
click at [111, 41] on div at bounding box center [166, 84] width 288 height 101
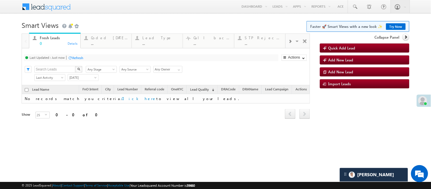
click at [111, 41] on div "..." at bounding box center [109, 43] width 37 height 4
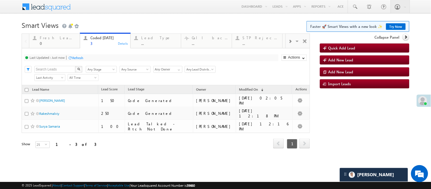
click at [392, 25] on link "Try Now" at bounding box center [396, 26] width 20 height 7
click at [354, 8] on link at bounding box center [355, 6] width 14 height 13
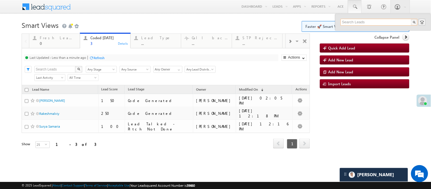
click at [359, 23] on input "text" at bounding box center [379, 22] width 77 height 7
type input "9586132210"
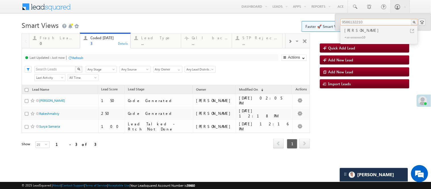
drag, startPoint x: 365, startPoint y: 21, endPoint x: 319, endPoint y: 18, distance: 45.6
click at [319, 18] on body "Menu Nisha Anand Yadav Nisha .Yada v@ang elbro king. com" at bounding box center [215, 82] width 431 height 164
click at [255, 28] on h1 "Smart Views Getting Started Faster 🚀 Smart Views with a new look ✨ Switching..." at bounding box center [216, 24] width 388 height 11
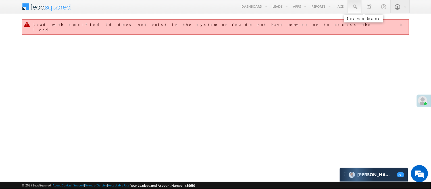
click at [356, 2] on link at bounding box center [355, 6] width 14 height 13
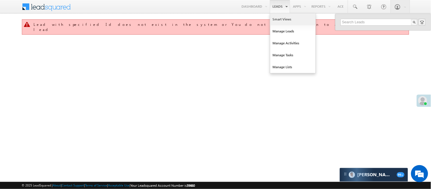
click at [277, 20] on link "Smart Views" at bounding box center [292, 19] width 45 height 12
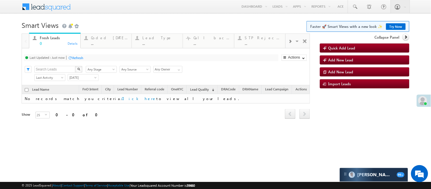
click at [397, 26] on link "Try Now" at bounding box center [396, 26] width 20 height 7
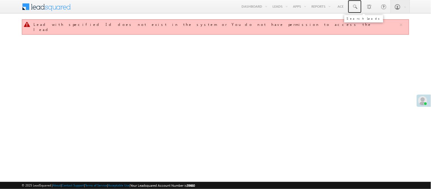
drag, startPoint x: 357, startPoint y: 7, endPoint x: 356, endPoint y: 15, distance: 8.0
click at [357, 7] on span at bounding box center [355, 7] width 6 height 6
click at [359, 7] on link at bounding box center [355, 6] width 14 height 13
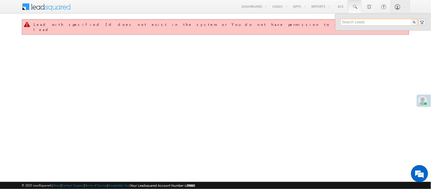
click at [362, 23] on input "text" at bounding box center [379, 22] width 77 height 7
paste input "9395873815"
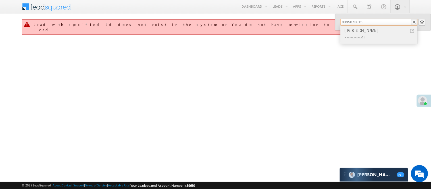
type input "9395873815"
click at [373, 32] on div "[PERSON_NAME]" at bounding box center [382, 30] width 76 height 6
click at [362, 34] on div "+xx-xxxxxxxx15" at bounding box center [382, 37] width 76 height 7
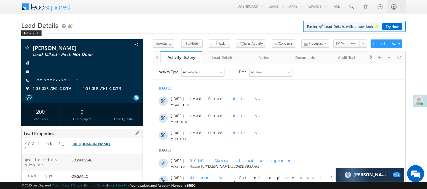
click at [103, 146] on link "https://angelbroking1-pk3em7sa.customui-test.leadsquared.com?leadId=07a7f610-a7…" at bounding box center [90, 143] width 39 height 5
click at [53, 79] on link "+xx-xxxxxxxx15" at bounding box center [55, 79] width 45 height 5
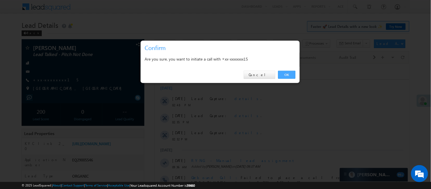
click at [290, 73] on link "OK" at bounding box center [286, 75] width 17 height 8
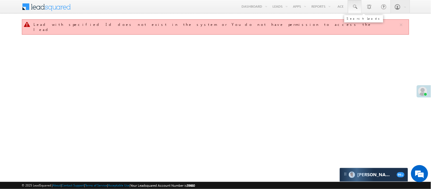
click at [360, 7] on link at bounding box center [355, 6] width 14 height 13
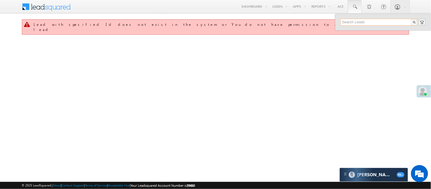
click at [366, 24] on input "text" at bounding box center [379, 22] width 77 height 7
paste input "EQ29705684"
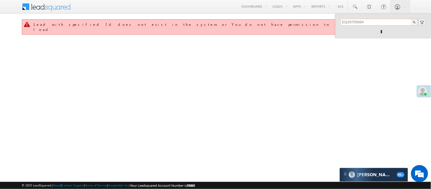
type input "EQ29705684"
click at [364, 32] on div "EQ29705684" at bounding box center [383, 26] width 85 height 14
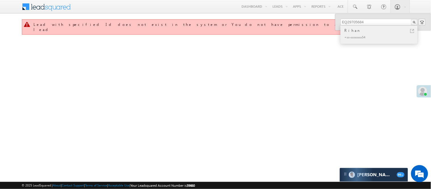
click at [353, 30] on div "Rihan" at bounding box center [382, 30] width 76 height 6
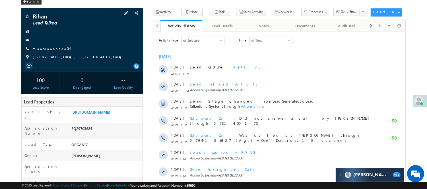
click at [49, 49] on link "+xx-xxxxxxxx54" at bounding box center [51, 48] width 37 height 5
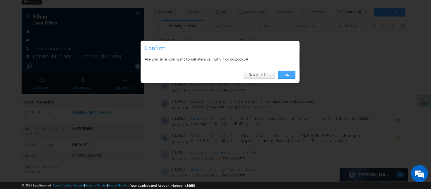
click at [288, 78] on link "OK" at bounding box center [286, 75] width 17 height 8
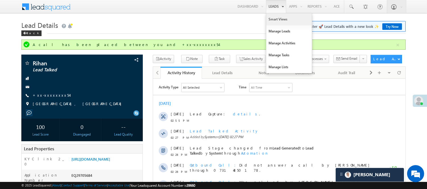
click at [279, 19] on link "Smart Views" at bounding box center [288, 19] width 45 height 12
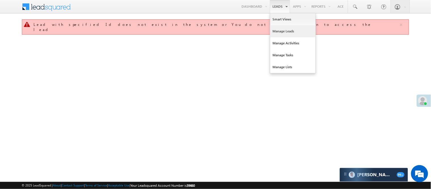
click at [285, 33] on link "Manage Leads" at bounding box center [292, 31] width 45 height 12
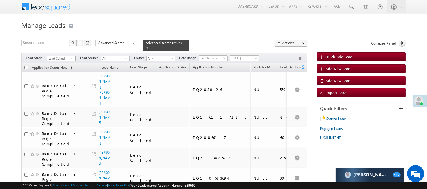
click at [68, 56] on span "Lead Called" at bounding box center [60, 58] width 27 height 5
click at [63, 70] on link "Lead Generated" at bounding box center [61, 67] width 29 height 5
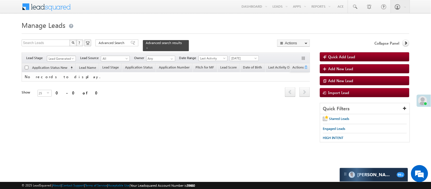
click at [52, 56] on span "Lead Generated" at bounding box center [60, 58] width 27 height 5
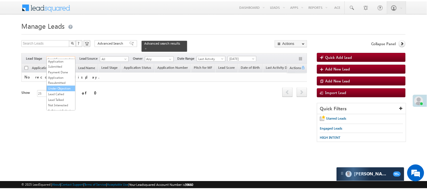
scroll to position [63, 0]
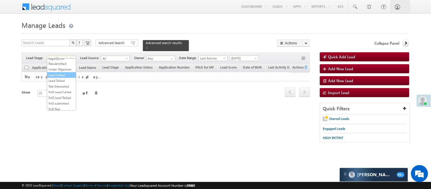
click at [64, 78] on link "Lead Called" at bounding box center [61, 74] width 29 height 5
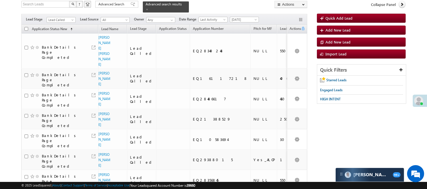
scroll to position [0, 0]
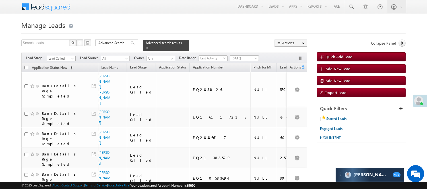
click at [65, 56] on span "Lead Called" at bounding box center [60, 58] width 27 height 5
click at [61, 70] on link "Lead Generated" at bounding box center [61, 67] width 29 height 5
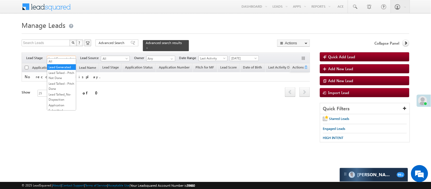
click at [59, 56] on span "Lead Generated" at bounding box center [60, 58] width 27 height 5
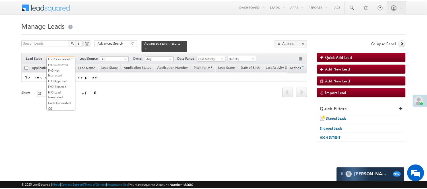
scroll to position [63, 0]
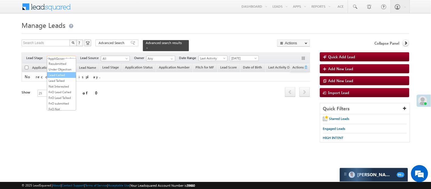
click at [56, 78] on link "Lead Called" at bounding box center [61, 74] width 29 height 5
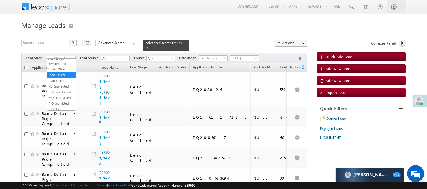
click at [55, 56] on span "Lead Called" at bounding box center [60, 58] width 27 height 5
click at [179, 43] on div "Advanced search results" at bounding box center [166, 45] width 46 height 11
click at [148, 47] on span at bounding box center [147, 48] width 3 height 3
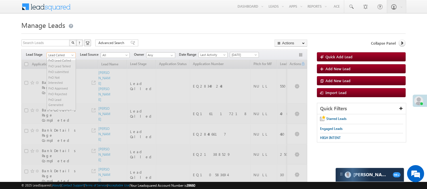
scroll to position [93, 0]
click at [62, 56] on span "Lead Called" at bounding box center [60, 55] width 27 height 5
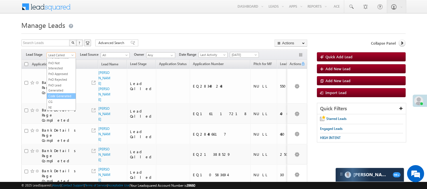
scroll to position [141, 0]
drag, startPoint x: 58, startPoint y: 104, endPoint x: 58, endPoint y: 94, distance: 10.5
click at [58, 94] on ul "All Lead Generated Lead Talked - Pitch Not Done Lead Talked - Pitch Done Lead T…" at bounding box center [61, 84] width 29 height 52
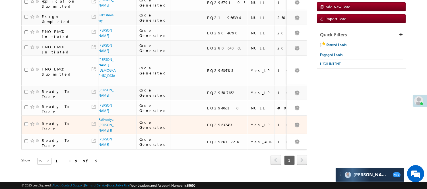
scroll to position [0, 0]
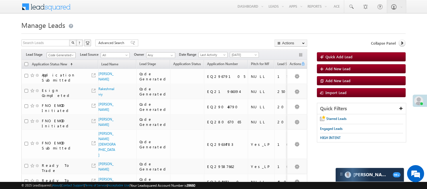
click at [56, 53] on span "Code Generated" at bounding box center [60, 55] width 27 height 5
click at [58, 94] on link "Lead Called" at bounding box center [61, 91] width 29 height 5
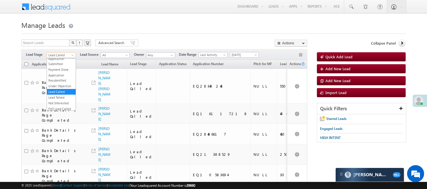
click at [66, 53] on span "Lead Called" at bounding box center [60, 55] width 27 height 5
click at [60, 68] on link "Lead Talked" at bounding box center [61, 65] width 29 height 5
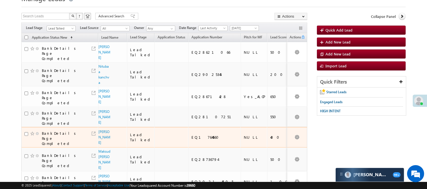
scroll to position [0, 0]
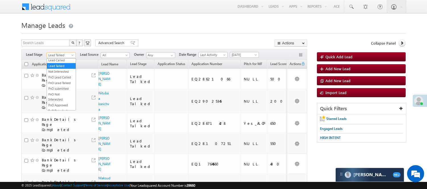
click at [58, 56] on span "Lead Talked" at bounding box center [60, 55] width 27 height 5
click at [60, 63] on link "Lead Called" at bounding box center [61, 60] width 29 height 5
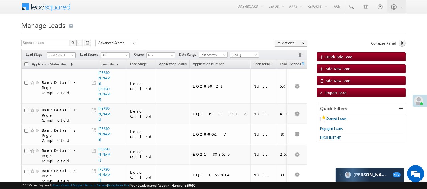
click at [62, 53] on span "Lead Called" at bounding box center [60, 55] width 27 height 5
click at [59, 69] on link "Lead Generated" at bounding box center [61, 67] width 29 height 5
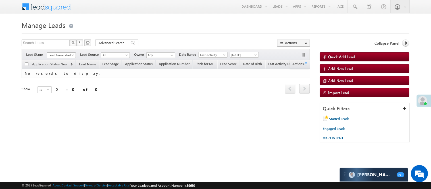
click at [67, 55] on span "Lead Generated" at bounding box center [60, 55] width 27 height 5
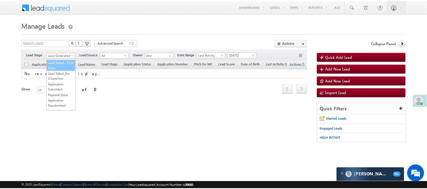
scroll to position [63, 0]
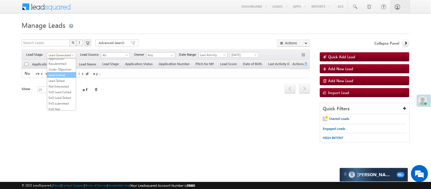
click at [61, 78] on link "Lead Called" at bounding box center [61, 74] width 29 height 5
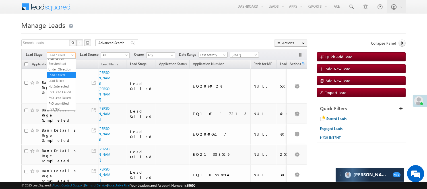
click at [57, 55] on span "Lead Called" at bounding box center [60, 55] width 27 height 5
click at [61, 83] on link "Lead Talked" at bounding box center [61, 80] width 29 height 5
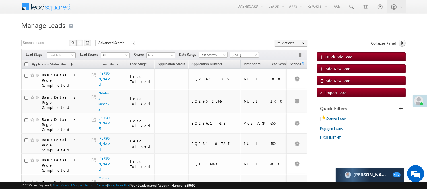
click at [67, 53] on span "Lead Talked" at bounding box center [60, 55] width 27 height 5
click at [62, 94] on link "Code Generated" at bounding box center [61, 96] width 29 height 5
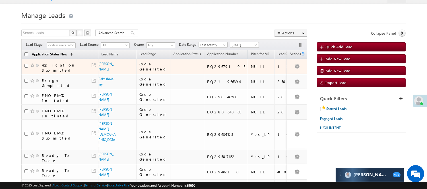
scroll to position [0, 0]
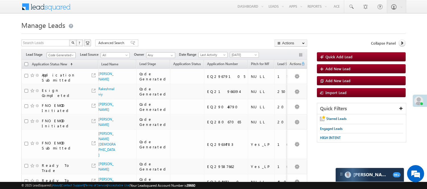
click at [68, 51] on div "Filters Lead Stage All Lead Generated Lead Talked - Pitch Not Done Lead Talked …" at bounding box center [164, 54] width 286 height 11
drag, startPoint x: 67, startPoint y: 55, endPoint x: 63, endPoint y: 76, distance: 21.6
click at [67, 55] on span "Code Generated" at bounding box center [60, 55] width 27 height 5
click at [58, 70] on link "Lead Generated" at bounding box center [61, 67] width 29 height 5
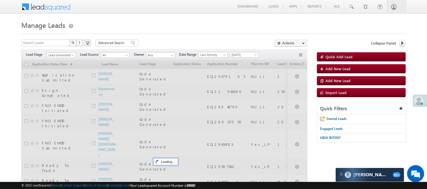
click at [177, 24] on h1 "Manage Leads" at bounding box center [213, 24] width 384 height 11
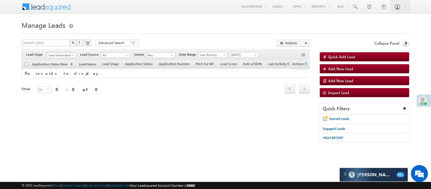
click at [67, 53] on span "Lead Generated" at bounding box center [60, 55] width 27 height 5
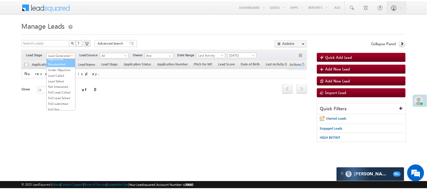
scroll to position [63, 0]
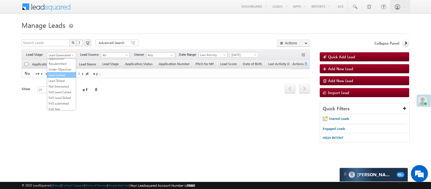
click at [62, 78] on link "Lead Called" at bounding box center [61, 74] width 29 height 5
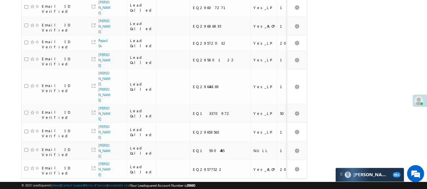
scroll to position [385, 0]
click at [265, 185] on link "2" at bounding box center [266, 190] width 10 height 10
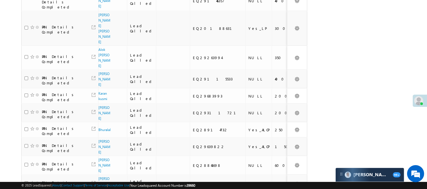
scroll to position [0, 0]
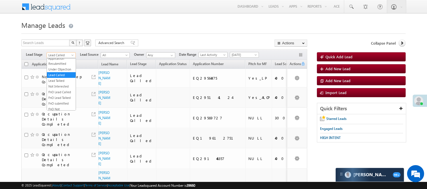
click at [67, 55] on span "Lead Called" at bounding box center [60, 55] width 27 height 5
click at [61, 70] on link "Lead Generated" at bounding box center [61, 67] width 29 height 5
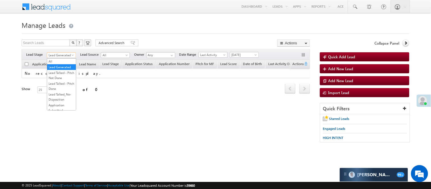
click at [60, 57] on span "Lead Generated" at bounding box center [60, 55] width 27 height 5
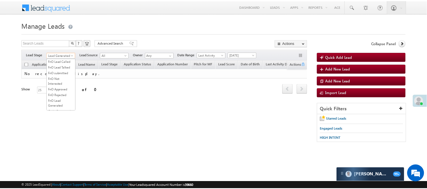
scroll to position [95, 0]
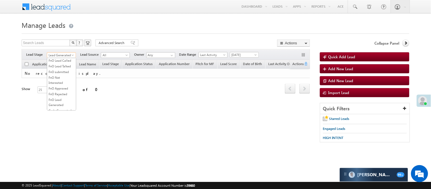
click at [60, 52] on link "Lead Talked" at bounding box center [61, 49] width 29 height 5
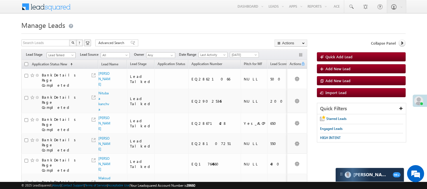
click at [65, 55] on span "Lead Talked" at bounding box center [60, 55] width 27 height 5
click at [65, 46] on link "Lead Called" at bounding box center [61, 43] width 29 height 5
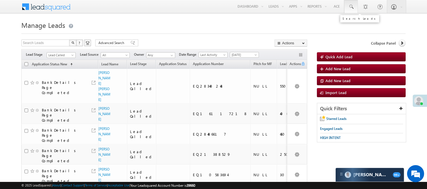
click at [351, 9] on link at bounding box center [351, 6] width 14 height 13
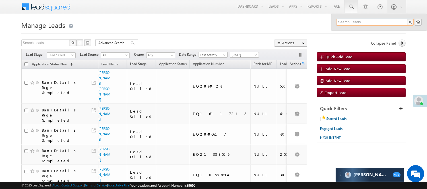
paste input "EQ29554672"
type input "EQ29554672"
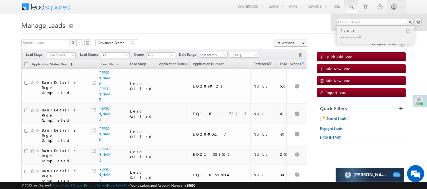
click at [360, 33] on div "Jyoti" at bounding box center [377, 30] width 76 height 6
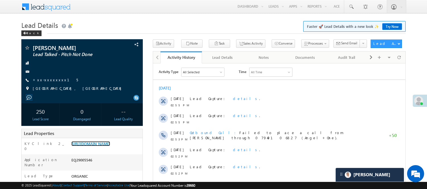
drag, startPoint x: 101, startPoint y: 147, endPoint x: 133, endPoint y: 25, distance: 126.6
click at [101, 146] on link "https://angelbroking1-pk3em7sa.customui-test.leadsquared.com?leadId=07a7f610-a7…" at bounding box center [90, 143] width 39 height 5
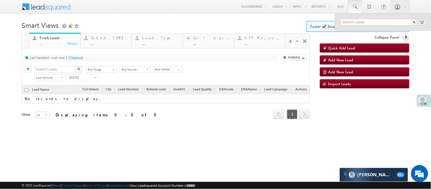
click at [356, 21] on input "text" at bounding box center [379, 22] width 77 height 7
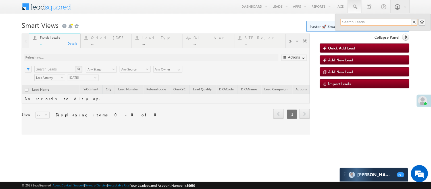
paste input "EQ29554672"
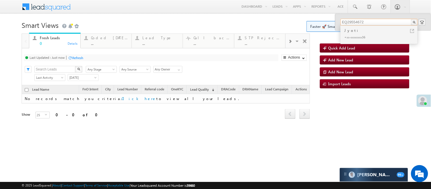
type input "EQ29554672"
click at [362, 33] on div "Jyoti" at bounding box center [382, 30] width 76 height 6
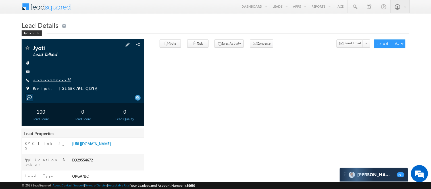
click at [47, 81] on link "+xx-xxxxxxxx36" at bounding box center [52, 79] width 38 height 5
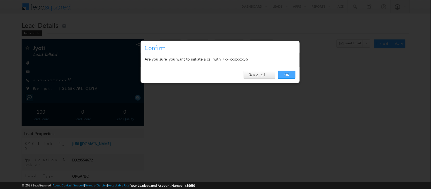
click at [287, 72] on link "OK" at bounding box center [286, 75] width 17 height 8
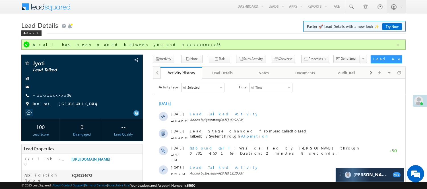
click at [163, 27] on h1 "Lead Details Faster 🚀 Lead Details with a new look ✨ Try Now" at bounding box center [213, 24] width 384 height 11
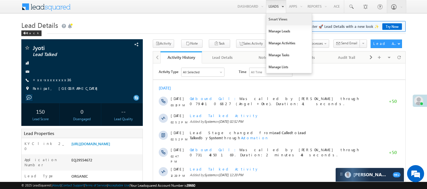
click at [278, 18] on link "Smart Views" at bounding box center [288, 19] width 45 height 12
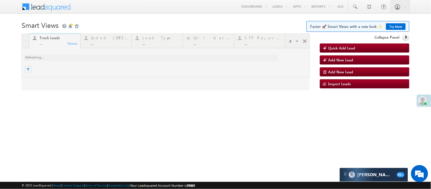
click at [108, 42] on div at bounding box center [166, 62] width 288 height 57
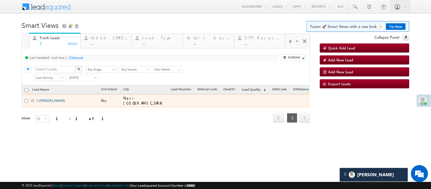
click at [47, 103] on link "M RAJAVINOTH" at bounding box center [52, 100] width 26 height 4
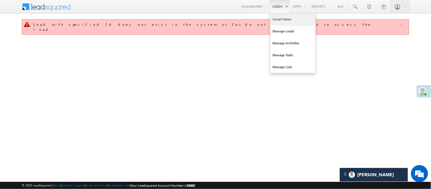
click at [279, 21] on link "Smart Views" at bounding box center [292, 19] width 45 height 12
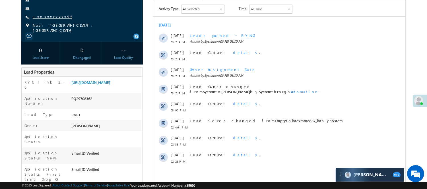
click at [43, 16] on link "+xx-xxxxxxxx95" at bounding box center [52, 16] width 39 height 5
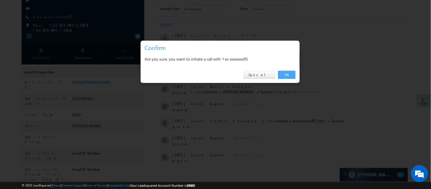
drag, startPoint x: 288, startPoint y: 74, endPoint x: 134, endPoint y: 73, distance: 153.5
click at [288, 74] on link "OK" at bounding box center [286, 75] width 17 height 8
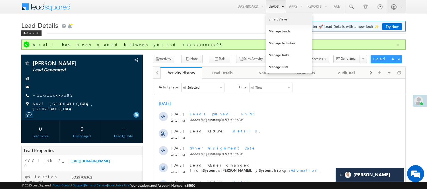
click at [274, 18] on link "Smart Views" at bounding box center [288, 19] width 45 height 12
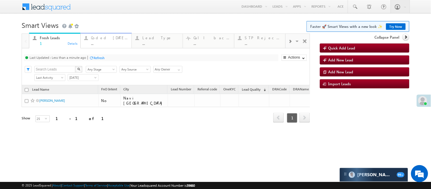
drag, startPoint x: 121, startPoint y: 36, endPoint x: 117, endPoint y: 37, distance: 4.9
click at [117, 37] on div "Coded Today" at bounding box center [109, 38] width 37 height 5
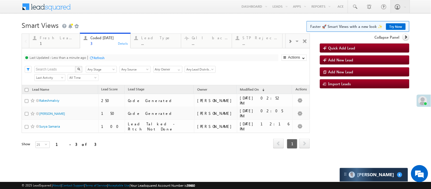
click at [153, 20] on h1 "Smart Views Getting Started Faster 🚀 Smart Views with a new look ✨ Try Now" at bounding box center [216, 24] width 388 height 11
click at [161, 26] on h1 "Smart Views Getting Started Faster 🚀 Smart Views with a new look ✨ Try Now" at bounding box center [216, 24] width 388 height 11
click at [354, 8] on link at bounding box center [355, 6] width 14 height 13
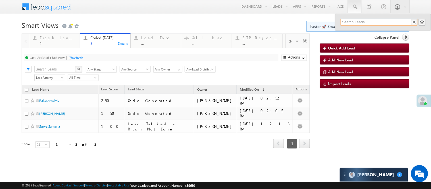
click at [364, 22] on input "text" at bounding box center [379, 22] width 77 height 7
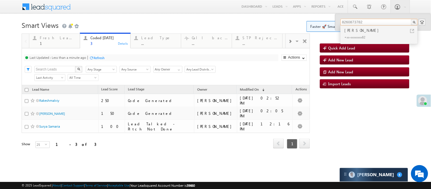
drag, startPoint x: 366, startPoint y: 22, endPoint x: 326, endPoint y: 22, distance: 40.1
click at [326, 22] on body "Menu Nisha Anand Yadav Nisha .Yada v@ang elbro king. com" at bounding box center [215, 82] width 431 height 164
drag, startPoint x: 362, startPoint y: 20, endPoint x: 302, endPoint y: 21, distance: 59.7
click at [302, 21] on body "Menu Nisha Anand Yadav Nisha .Yada v@ang elbro king. com" at bounding box center [215, 82] width 431 height 164
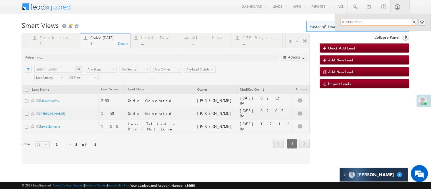
type input "8126637995"
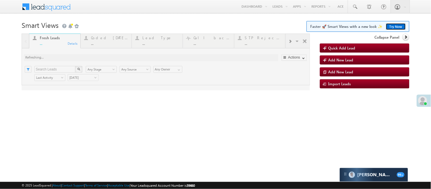
click at [394, 23] on span "Faster 🚀 Smart Views with a new look ✨ Try Now" at bounding box center [358, 26] width 103 height 11
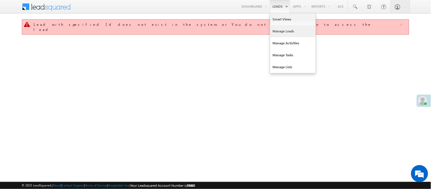
click at [283, 33] on link "Manage Leads" at bounding box center [292, 31] width 45 height 12
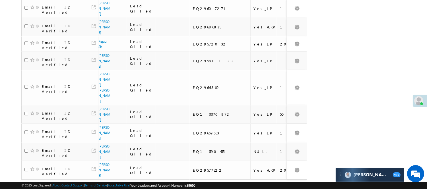
scroll to position [385, 0]
click at [278, 185] on link "3" at bounding box center [278, 190] width 10 height 10
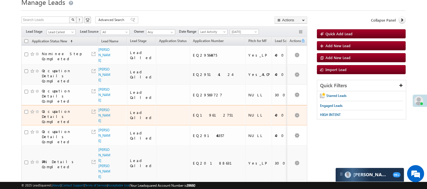
scroll to position [0, 0]
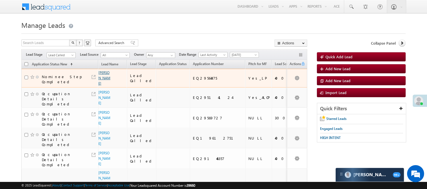
click at [104, 79] on link "Karthi Mohan" at bounding box center [104, 77] width 12 height 15
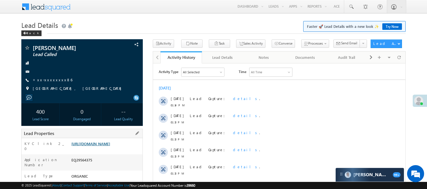
click at [92, 143] on link "[URL][DOMAIN_NAME]" at bounding box center [90, 143] width 39 height 5
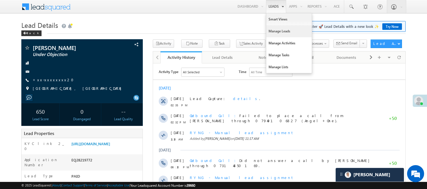
click at [282, 33] on link "Manage Leads" at bounding box center [288, 31] width 45 height 12
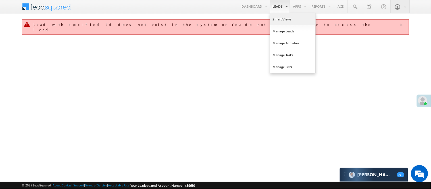
click at [277, 21] on link "Smart Views" at bounding box center [292, 19] width 45 height 12
click at [285, 28] on link "Manage Leads" at bounding box center [292, 31] width 45 height 12
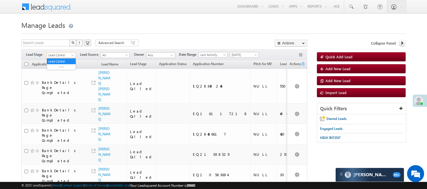
click at [62, 55] on span "Lead Called" at bounding box center [60, 55] width 27 height 5
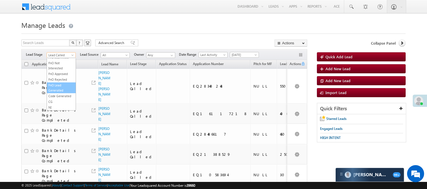
scroll to position [141, 0]
click at [58, 94] on link "Code Generated" at bounding box center [61, 96] width 29 height 5
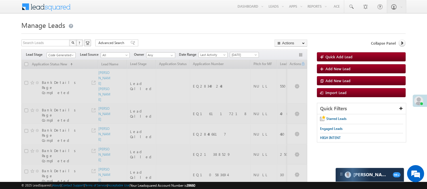
click at [154, 33] on div at bounding box center [213, 32] width 384 height 4
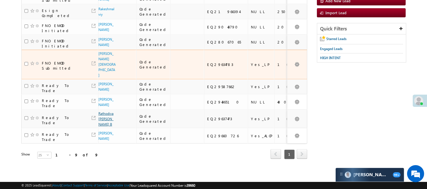
scroll to position [0, 0]
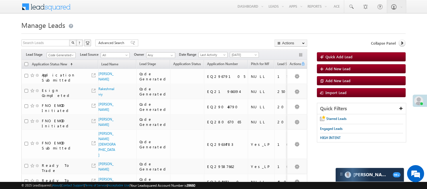
click at [65, 50] on div "Filters Lead Stage All Lead Generated Lead Talked - Pitch Not Done Lead Talked …" at bounding box center [164, 54] width 286 height 11
click at [64, 53] on span "Code Generated" at bounding box center [60, 55] width 27 height 5
click at [65, 66] on link "Lead Generated" at bounding box center [61, 67] width 29 height 5
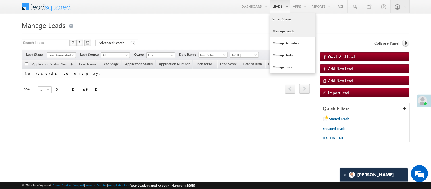
click at [277, 20] on link "Smart Views" at bounding box center [292, 19] width 45 height 12
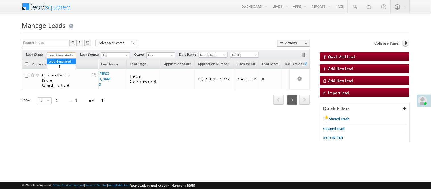
click at [62, 53] on span "Lead Generated" at bounding box center [60, 55] width 27 height 5
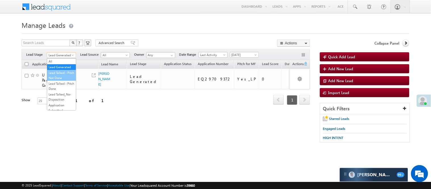
click at [57, 80] on link "Lead Talked - Pitch Not Done" at bounding box center [61, 75] width 29 height 10
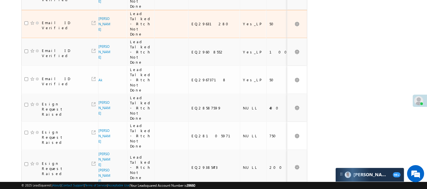
scroll to position [347, 0]
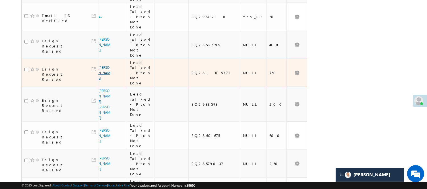
click at [101, 65] on link "[PERSON_NAME]" at bounding box center [104, 72] width 12 height 15
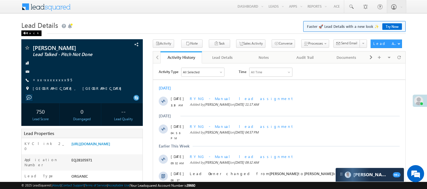
click at [28, 32] on div "Back" at bounding box center [31, 33] width 20 height 6
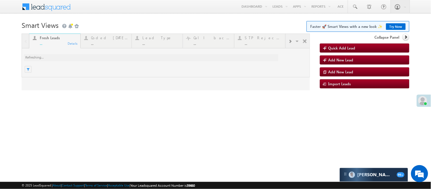
click at [107, 39] on div at bounding box center [166, 62] width 288 height 57
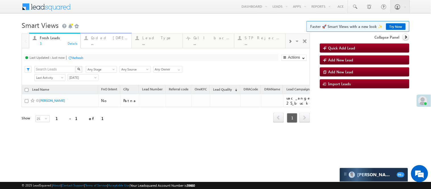
click at [105, 36] on div "Coded [DATE]" at bounding box center [109, 38] width 37 height 5
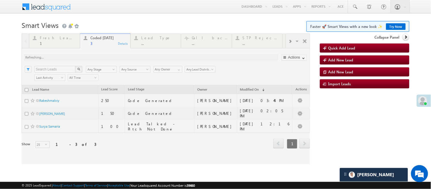
click at [112, 66] on div at bounding box center [166, 99] width 288 height 131
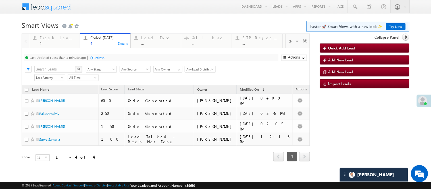
click at [166, 30] on div at bounding box center [216, 31] width 388 height 3
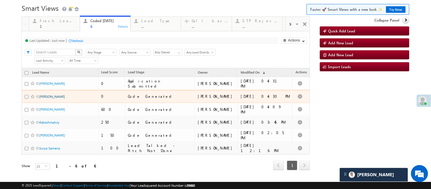
click at [47, 99] on link "Altaf ali" at bounding box center [52, 96] width 26 height 4
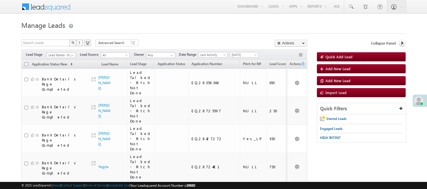
click at [61, 54] on span "Lead Talked - Pitch Not Done" at bounding box center [60, 55] width 27 height 5
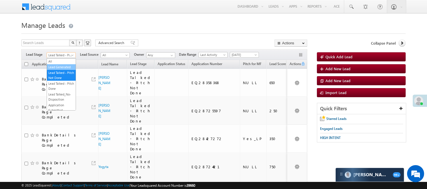
click at [61, 70] on link "Lead Generated" at bounding box center [61, 67] width 29 height 5
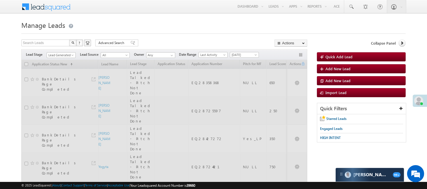
click at [180, 29] on h1 "Manage Leads" at bounding box center [213, 24] width 384 height 11
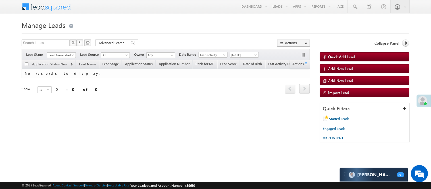
click at [65, 58] on div "Filters Lead Stage All Lead Generated Lead Talked - Pitch Not Done Lead Talked …" at bounding box center [166, 54] width 288 height 11
click at [65, 55] on span "Lead Generated" at bounding box center [60, 55] width 27 height 5
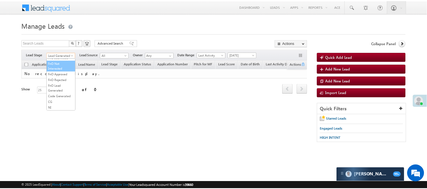
scroll to position [78, 0]
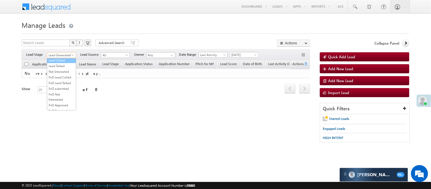
click at [63, 63] on link "Lead Called" at bounding box center [61, 60] width 29 height 5
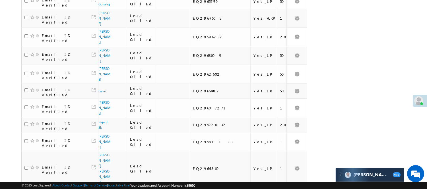
scroll to position [385, 0]
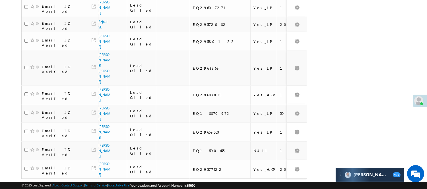
click at [279, 185] on link "3" at bounding box center [278, 190] width 10 height 10
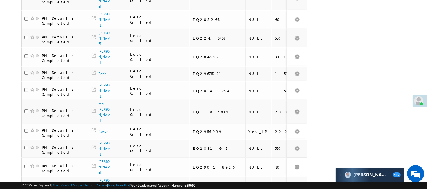
scroll to position [378, 0]
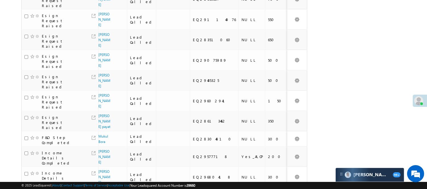
scroll to position [283, 0]
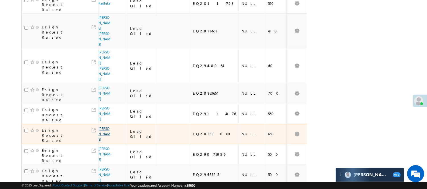
click at [102, 126] on link "[PERSON_NAME]" at bounding box center [104, 133] width 12 height 15
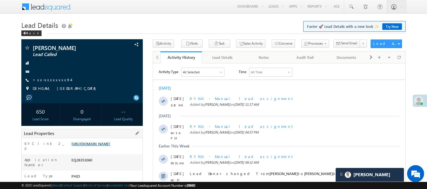
click at [110, 143] on link "[URL][DOMAIN_NAME]" at bounding box center [90, 143] width 39 height 5
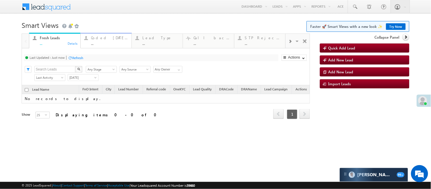
click at [109, 41] on div "Fresh Leads ... Details Coded Today ... Details Lead Type ... Details Call back…" at bounding box center [166, 84] width 288 height 101
click at [111, 38] on div "Coded Today" at bounding box center [109, 38] width 37 height 5
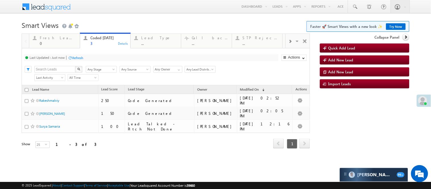
click at [387, 24] on link "Try Now" at bounding box center [396, 26] width 20 height 7
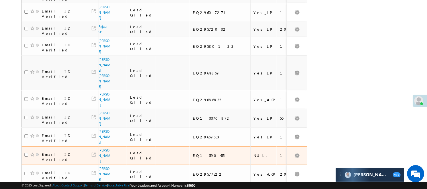
scroll to position [385, 0]
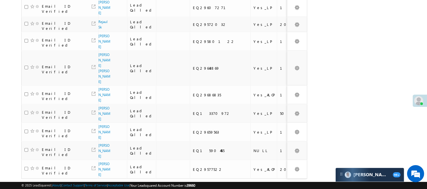
click at [269, 185] on link "2" at bounding box center [266, 190] width 10 height 10
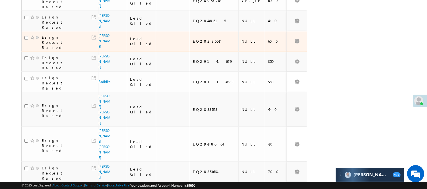
scroll to position [195, 0]
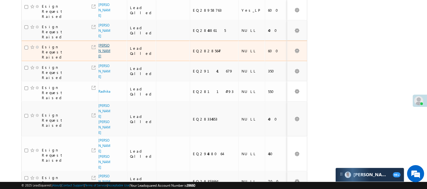
click at [103, 43] on link "Ajibor Mondal" at bounding box center [104, 50] width 12 height 15
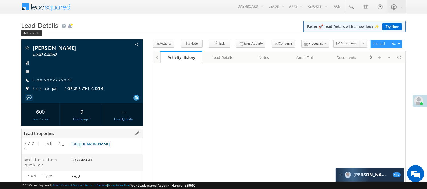
click at [110, 146] on link "https://angelbroking1-pk3em7sa.customui-test.leadsquared.com?leadId=b8f002db-43…" at bounding box center [90, 143] width 39 height 5
